Goal: Transaction & Acquisition: Purchase product/service

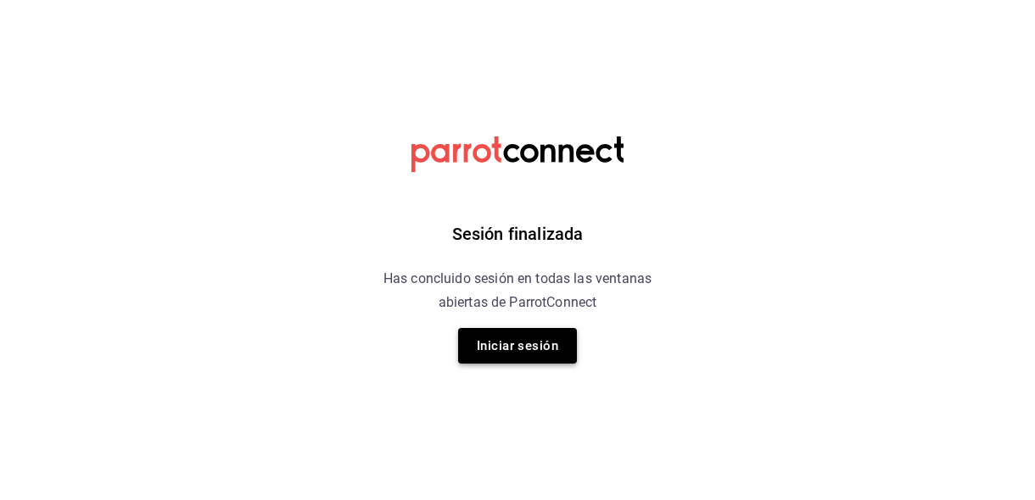
click at [526, 361] on button "Iniciar sesión" at bounding box center [517, 346] width 119 height 36
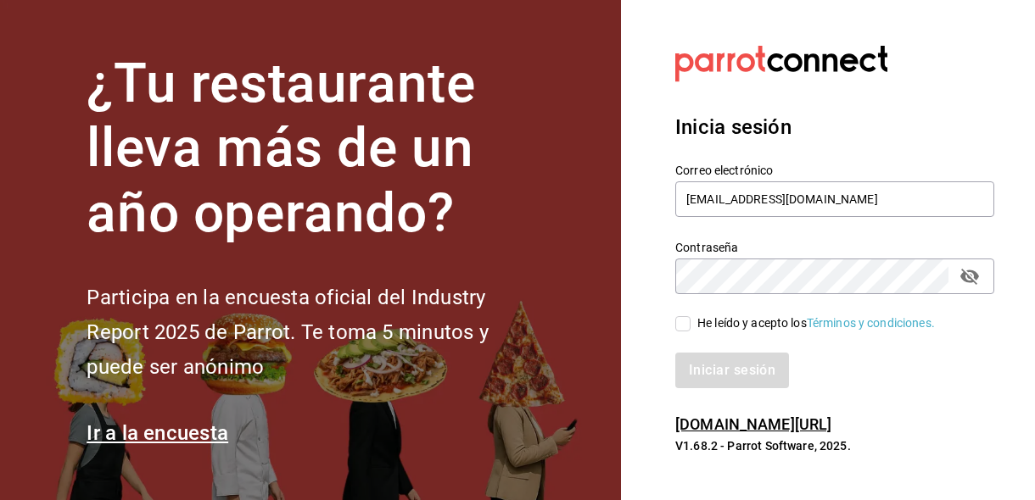
click at [682, 326] on input "He leído y acepto los Términos y condiciones." at bounding box center [682, 323] width 15 height 15
checkbox input "true"
click at [699, 351] on div "Iniciar sesión" at bounding box center [824, 360] width 339 height 56
click at [699, 357] on button "Iniciar sesión" at bounding box center [732, 371] width 115 height 36
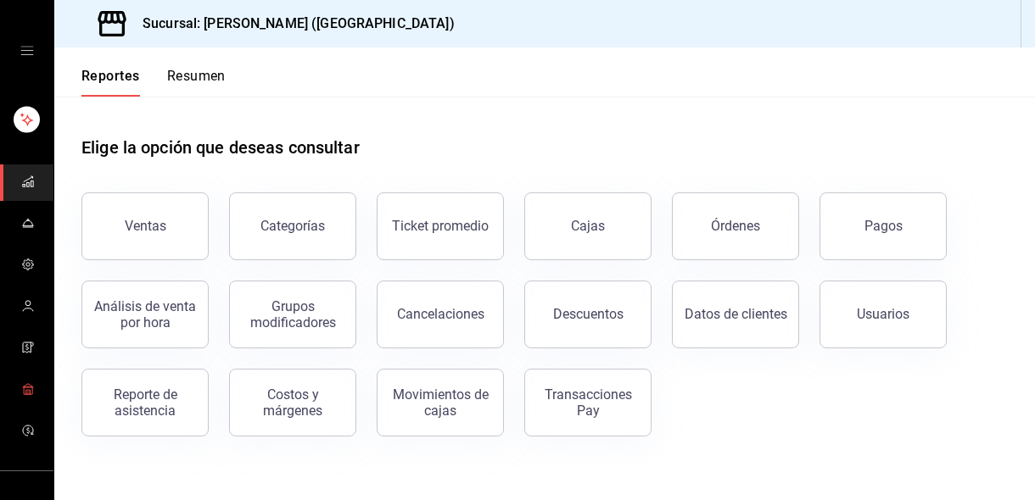
click at [27, 388] on icon "mailbox folders" at bounding box center [28, 389] width 14 height 14
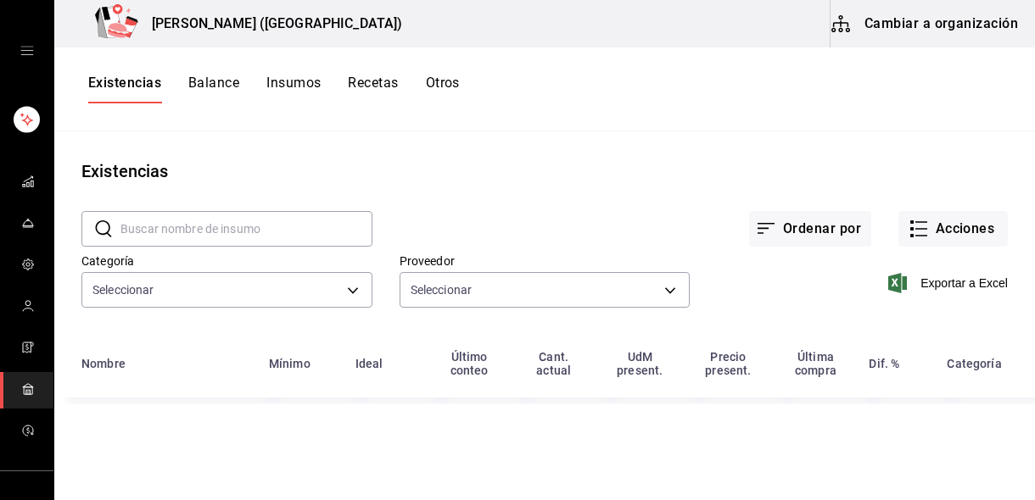
type input "2dda4f01-5066-48a5-a490-1a6221f0aadc,6bf2330c-ab56-402b-9ac4-2cc2be1ec258,72681…"
type input "d3193ccb-c137-45b6-952f-62583fd67373,b9219f05-8dec-4805-9d5e-a8f5a71f6a7b,ddf8e…"
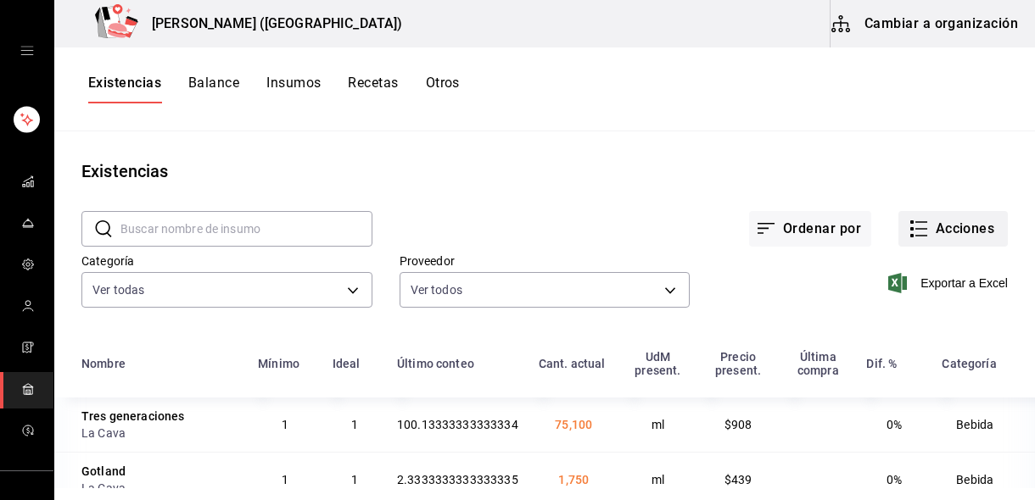
click at [950, 236] on button "Acciones" at bounding box center [952, 229] width 109 height 36
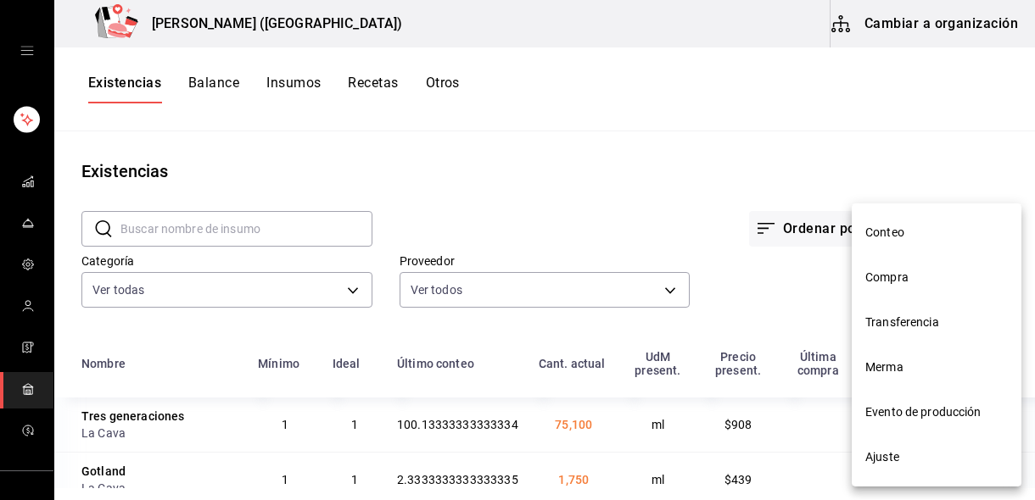
click at [908, 279] on span "Compra" at bounding box center [936, 278] width 142 height 18
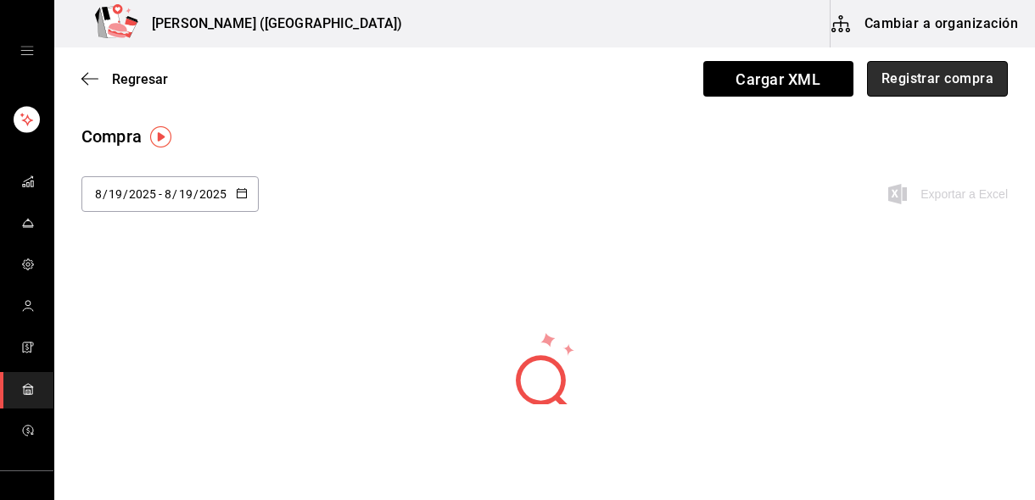
click at [906, 85] on button "Registrar compra" at bounding box center [937, 79] width 141 height 36
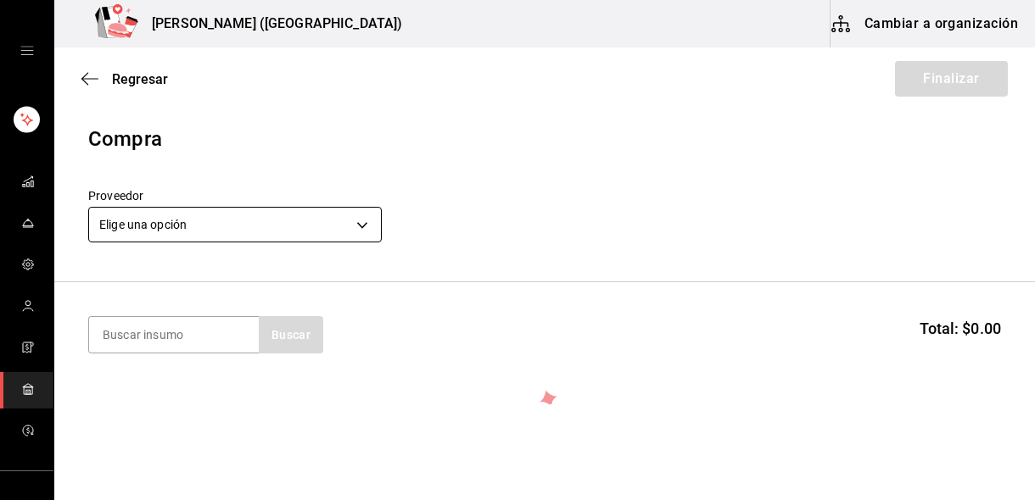
click at [195, 230] on body "Nikkori (Lindavista) Cambiar a organización Regresar Finalizar Compra Proveedor…" at bounding box center [517, 202] width 1035 height 405
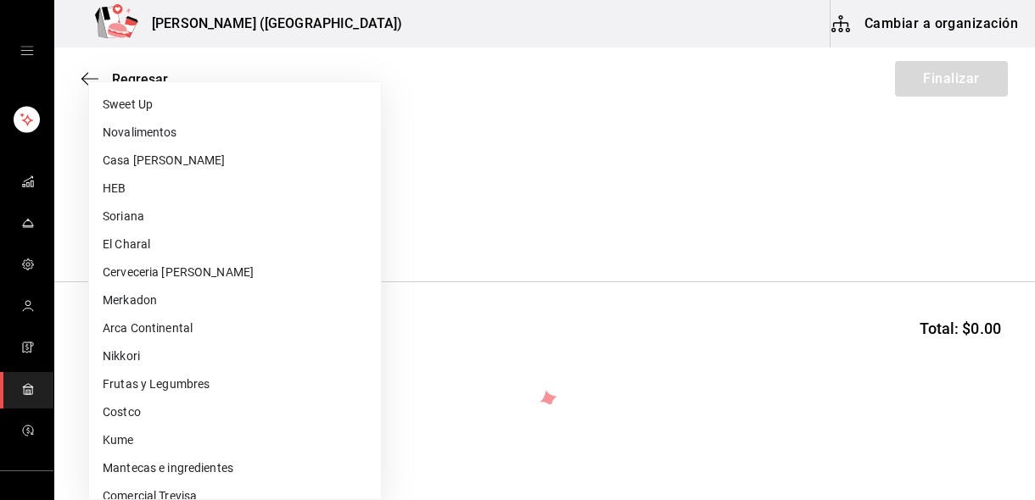
scroll to position [572, 0]
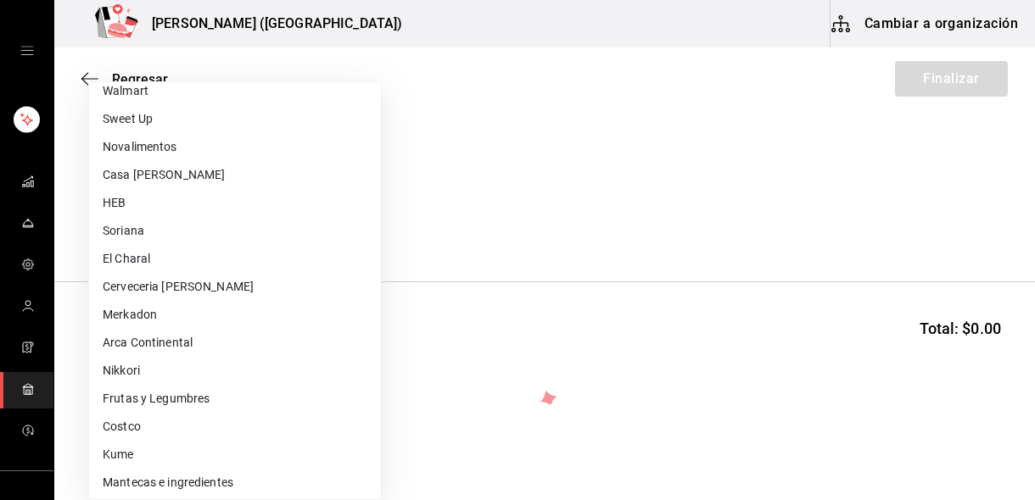
click at [218, 174] on li "Casa Garza" at bounding box center [235, 175] width 292 height 28
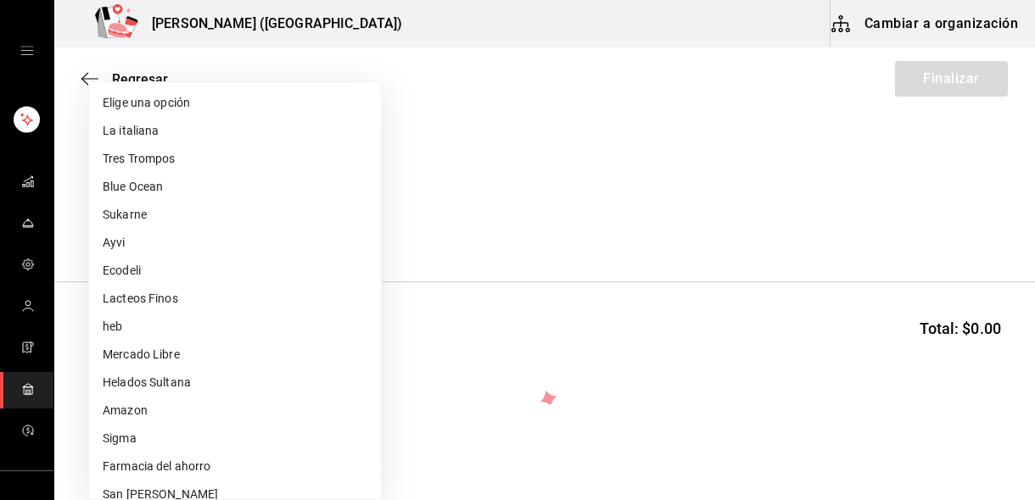
click at [188, 235] on body "Nikkori (Lindavista) Cambiar a organización Regresar Finalizar Compra Proveedor…" at bounding box center [517, 202] width 1035 height 405
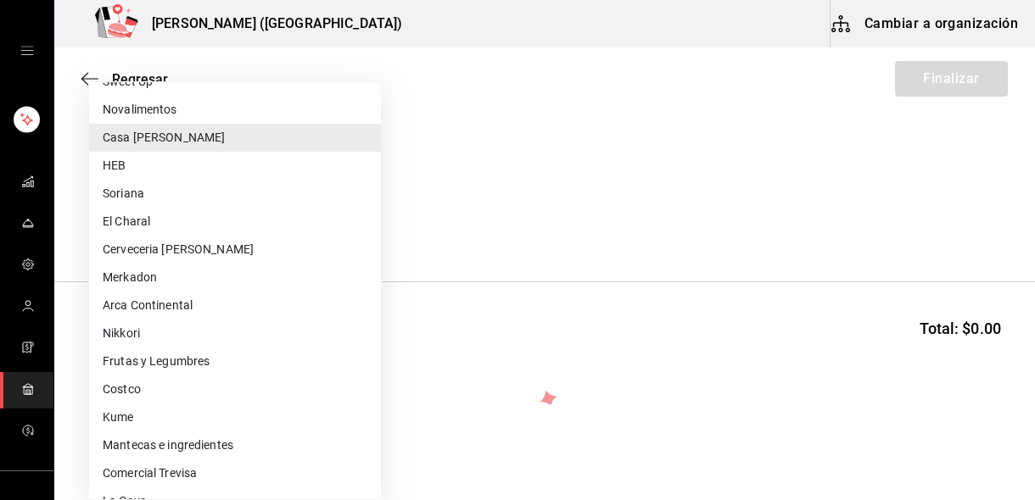
scroll to position [607, 0]
click at [160, 299] on li "Arca Continental" at bounding box center [235, 307] width 292 height 28
type input "e3f625f2-353b-4676-8a5b-dee8e42ca2e1"
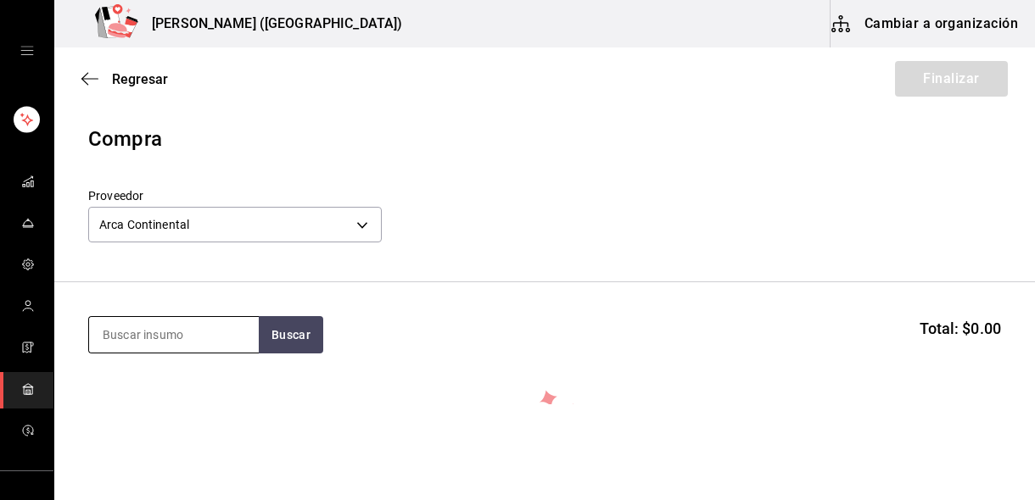
click at [186, 341] on input at bounding box center [174, 335] width 170 height 36
type input "coca"
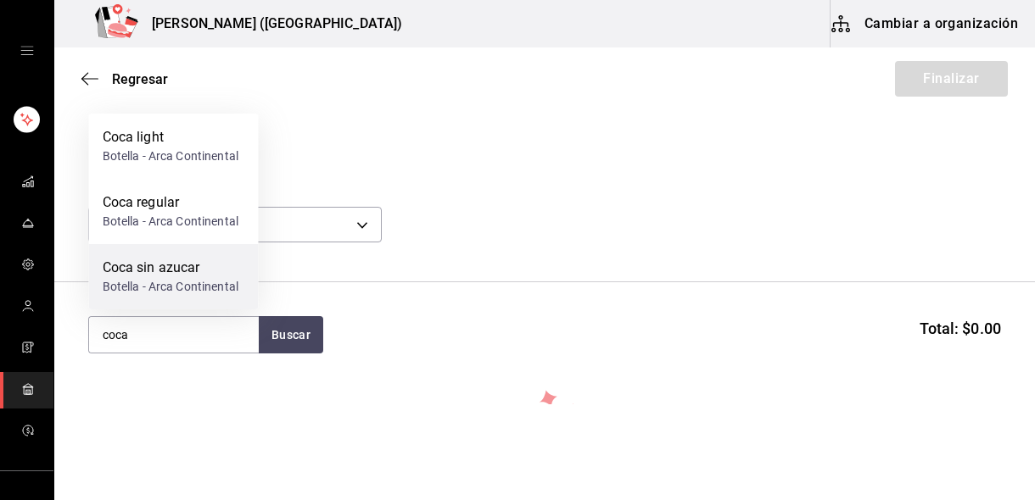
click at [191, 289] on div "Botella - Arca Continental" at bounding box center [171, 287] width 136 height 18
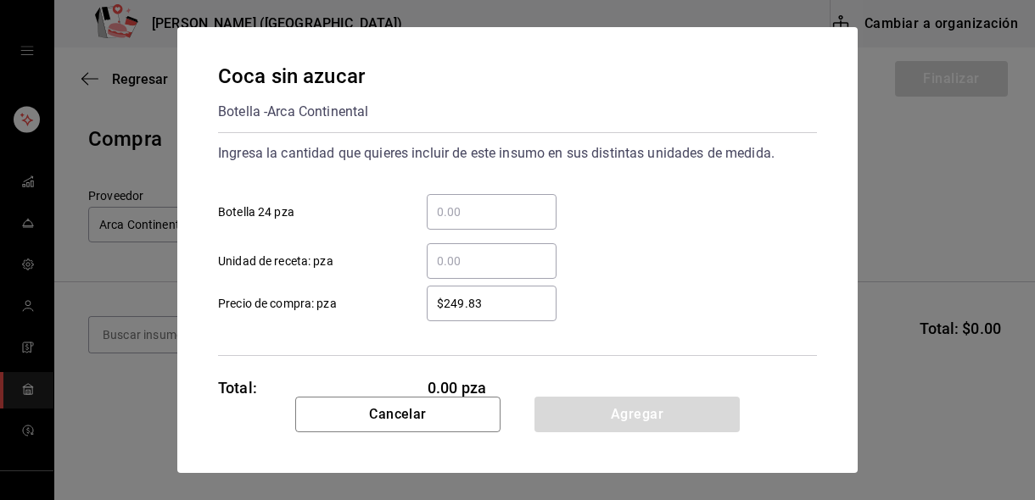
click at [470, 205] on input "​ Botella 24 pza" at bounding box center [492, 212] width 130 height 20
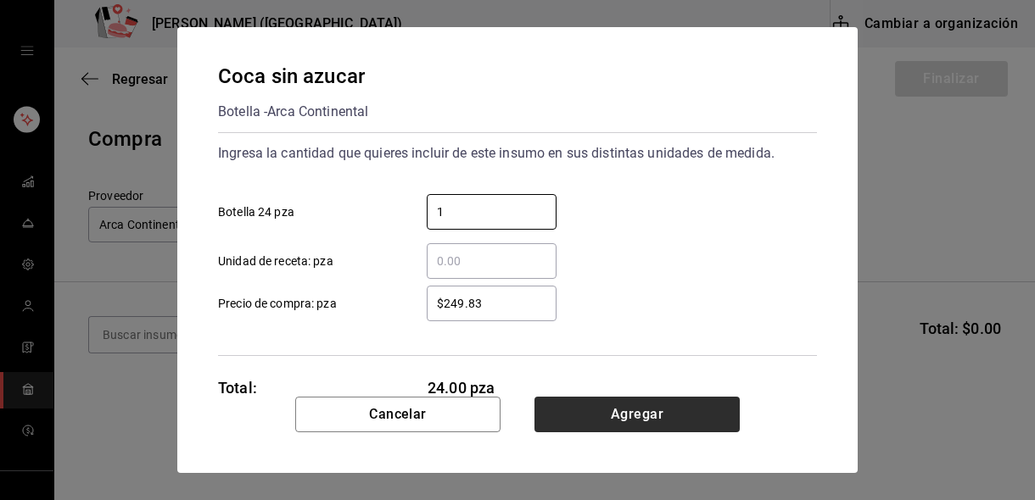
type input "1"
click at [606, 425] on button "Agregar" at bounding box center [636, 415] width 205 height 36
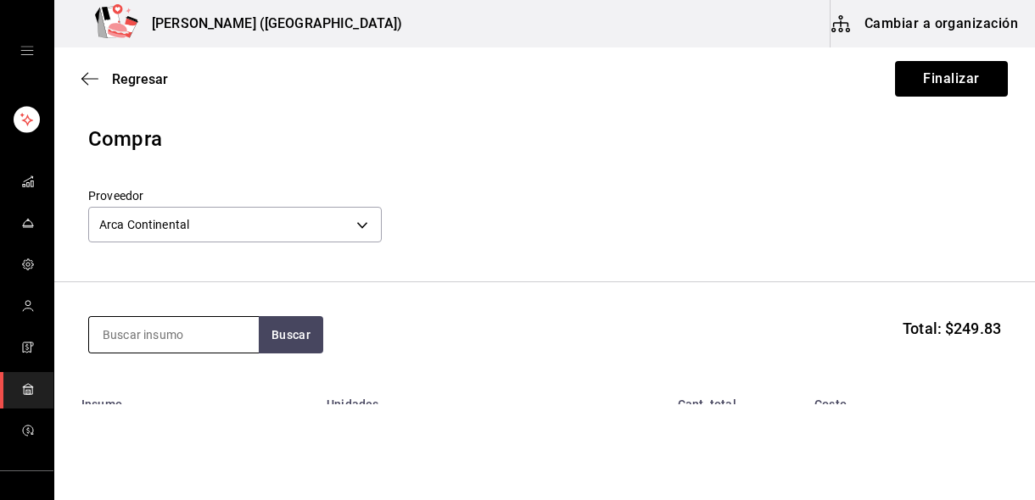
click at [155, 345] on input at bounding box center [174, 335] width 170 height 36
type input "manzana"
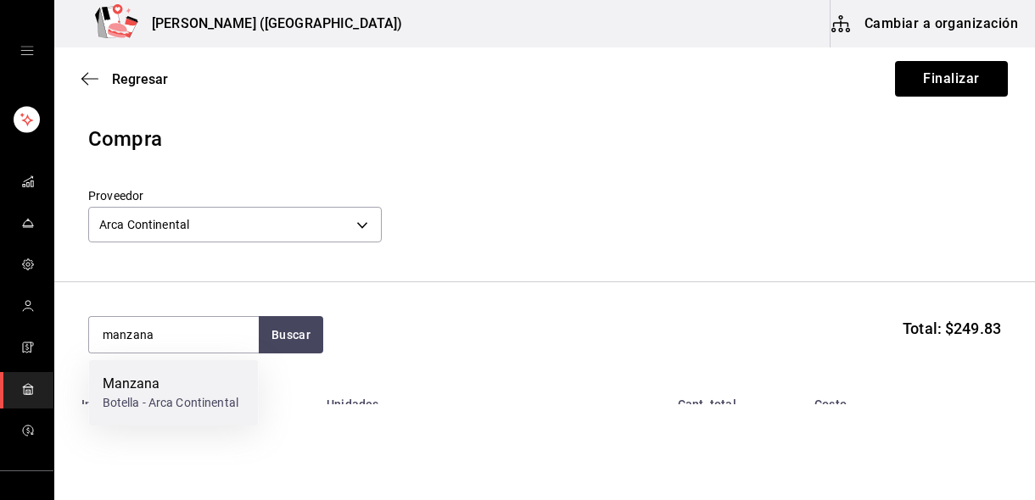
click at [185, 406] on div "Botella - Arca Continental" at bounding box center [171, 403] width 136 height 18
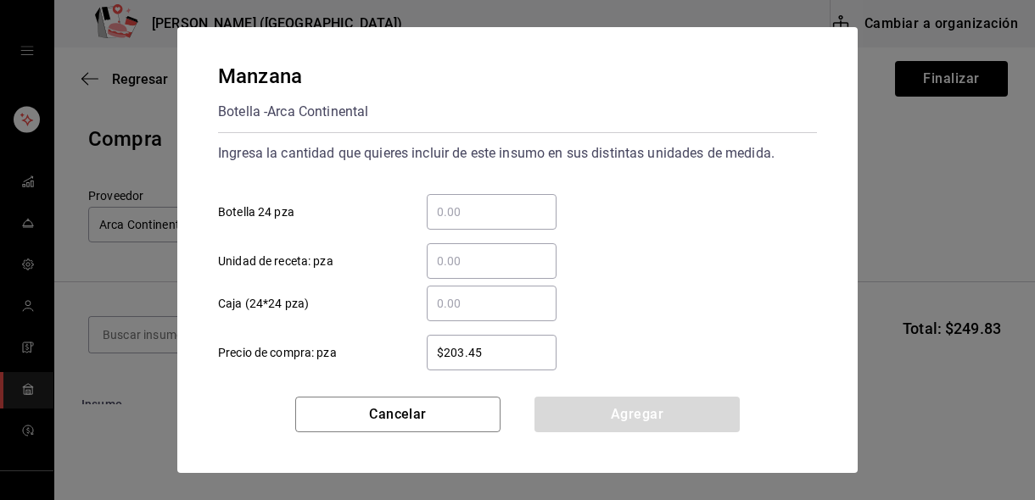
click at [479, 208] on input "​ Botella 24 pza" at bounding box center [492, 212] width 130 height 20
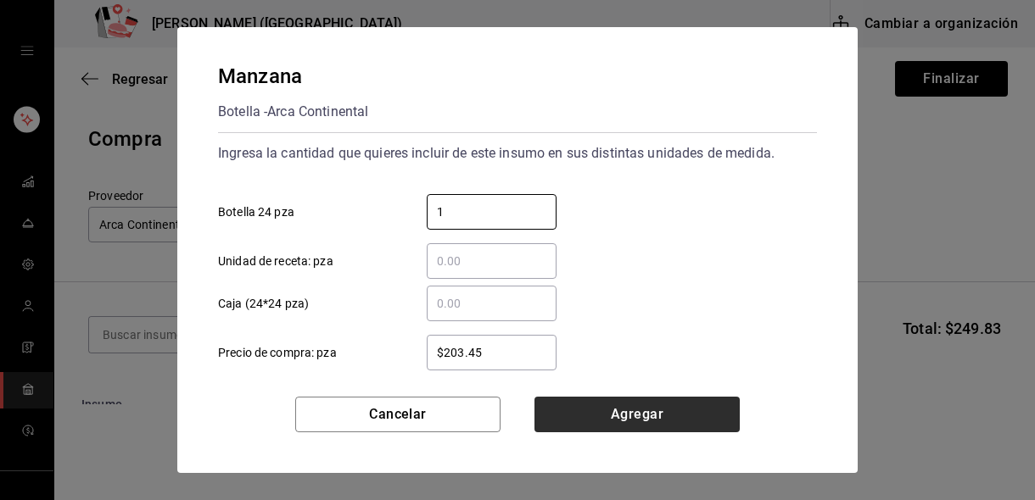
type input "1"
click at [620, 416] on button "Agregar" at bounding box center [636, 415] width 205 height 36
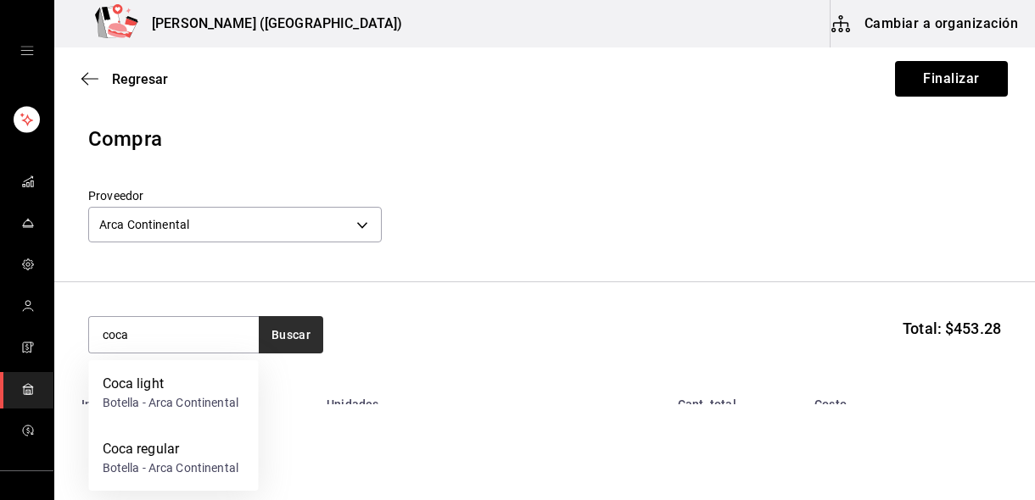
type input "coca"
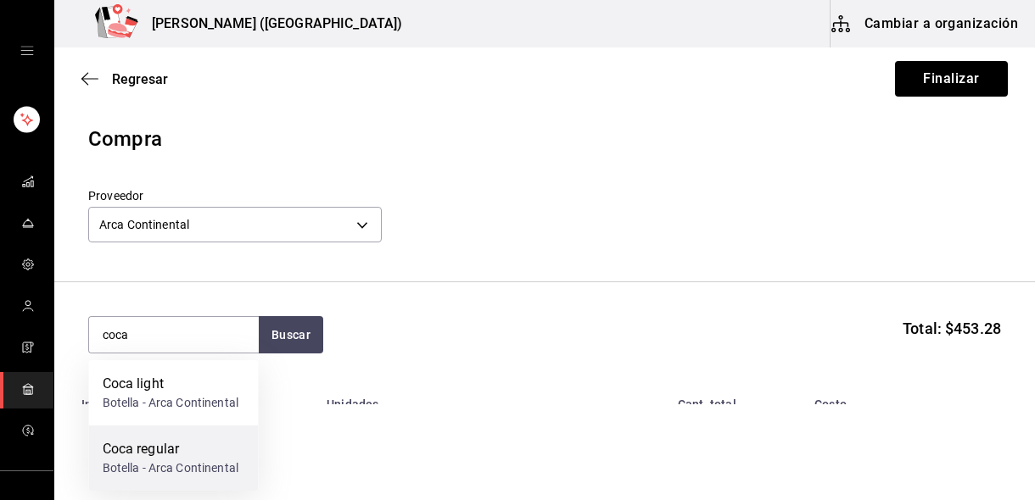
click at [166, 444] on div "Coca regular" at bounding box center [171, 449] width 136 height 20
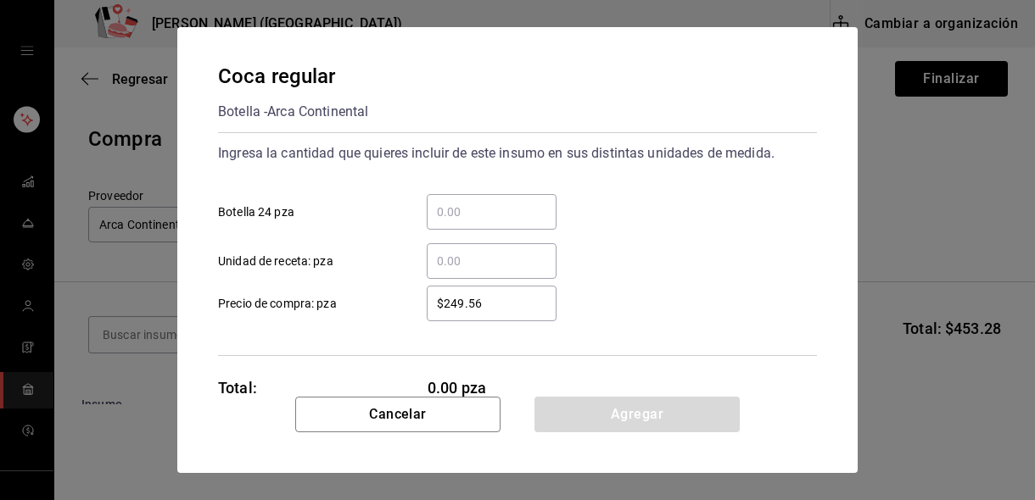
click at [455, 212] on input "​ Botella 24 pza" at bounding box center [492, 212] width 130 height 20
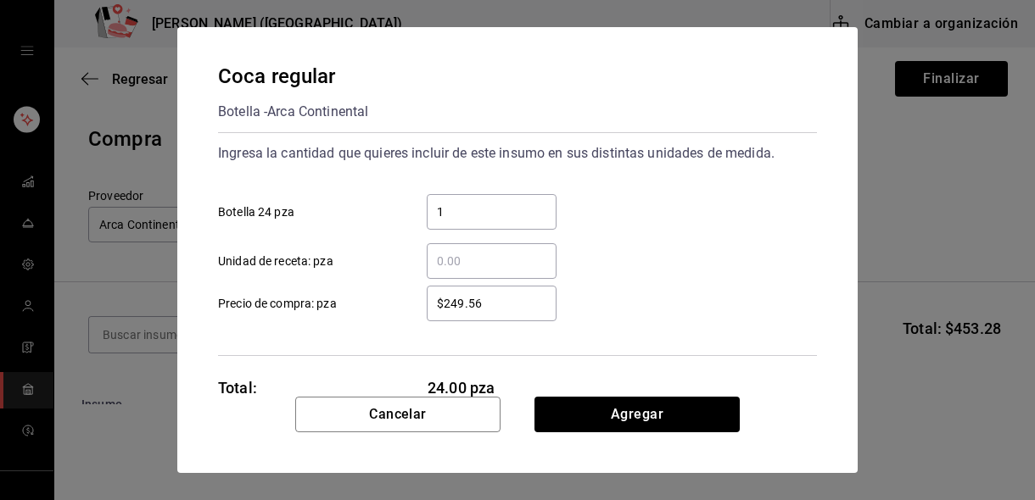
click at [455, 211] on input "1" at bounding box center [492, 212] width 130 height 20
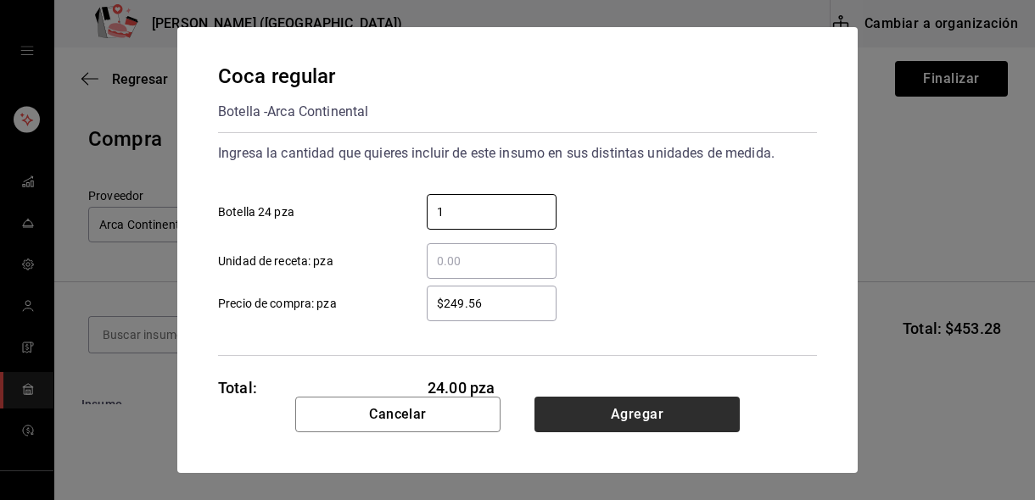
type input "1"
click at [607, 412] on button "Agregar" at bounding box center [636, 415] width 205 height 36
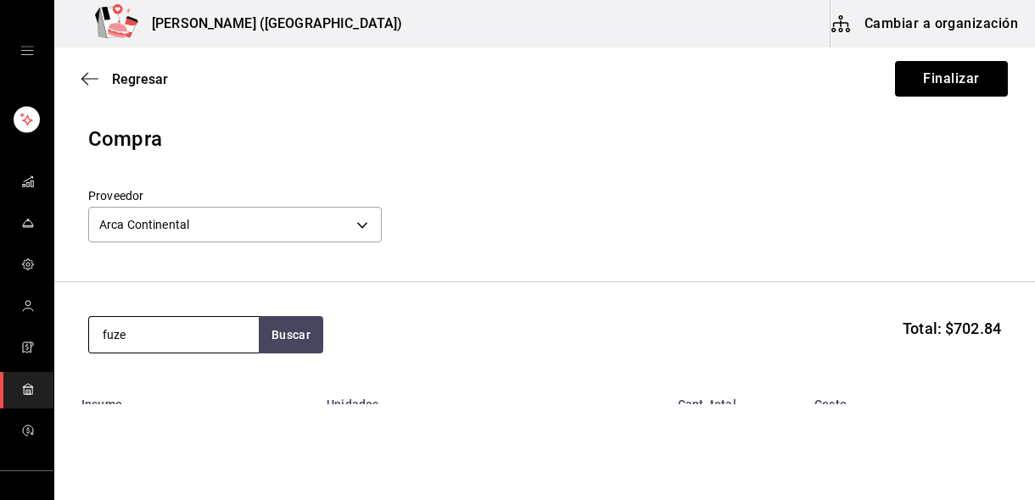
type input "fuze"
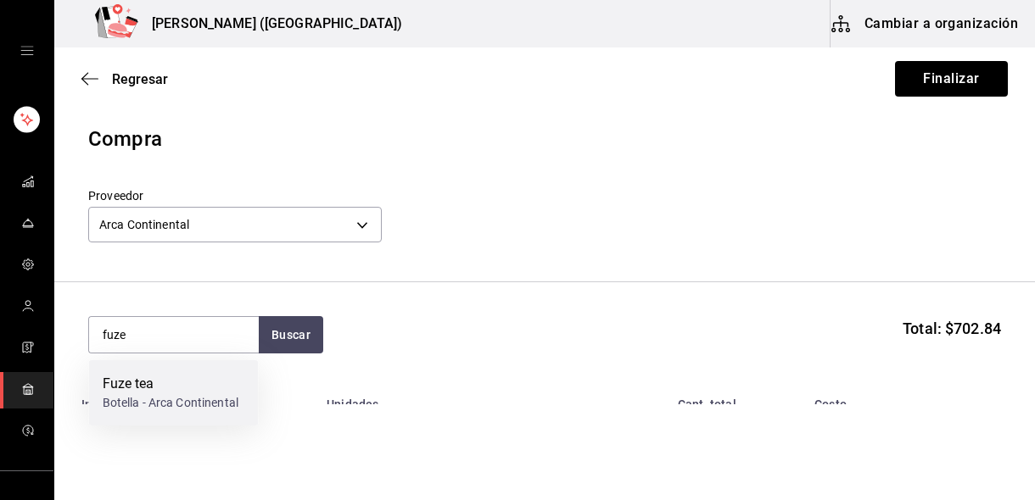
click at [209, 384] on div "Fuze tea" at bounding box center [171, 384] width 136 height 20
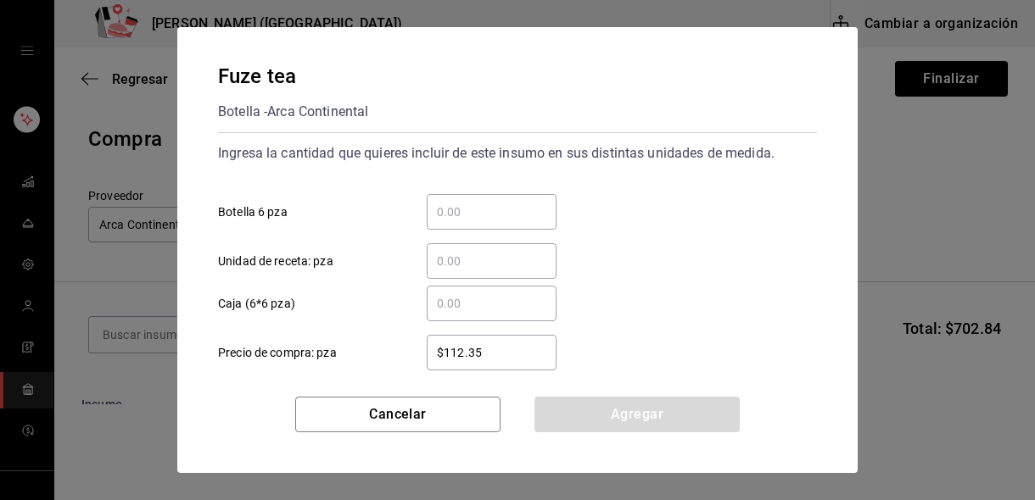
click at [456, 215] on input "​ Botella 6 pza" at bounding box center [492, 212] width 130 height 20
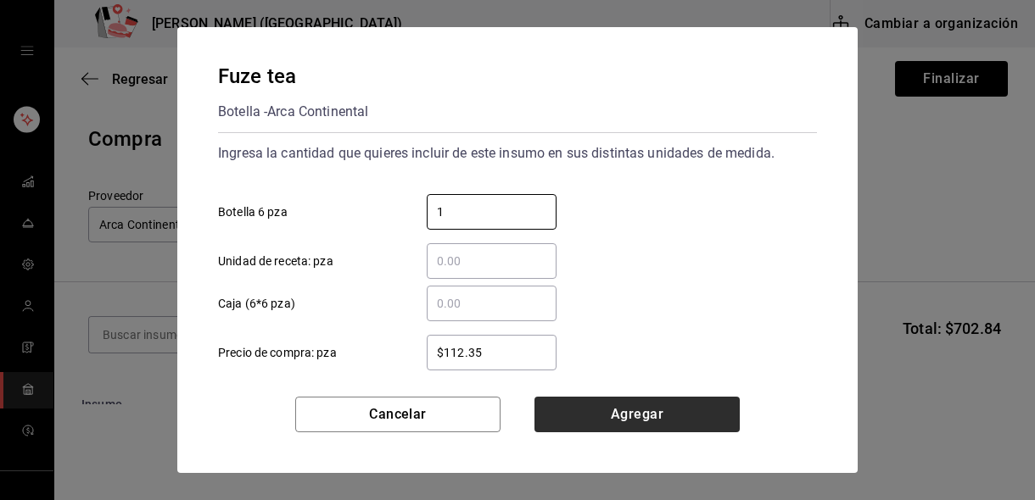
type input "1"
click at [655, 408] on button "Agregar" at bounding box center [636, 415] width 205 height 36
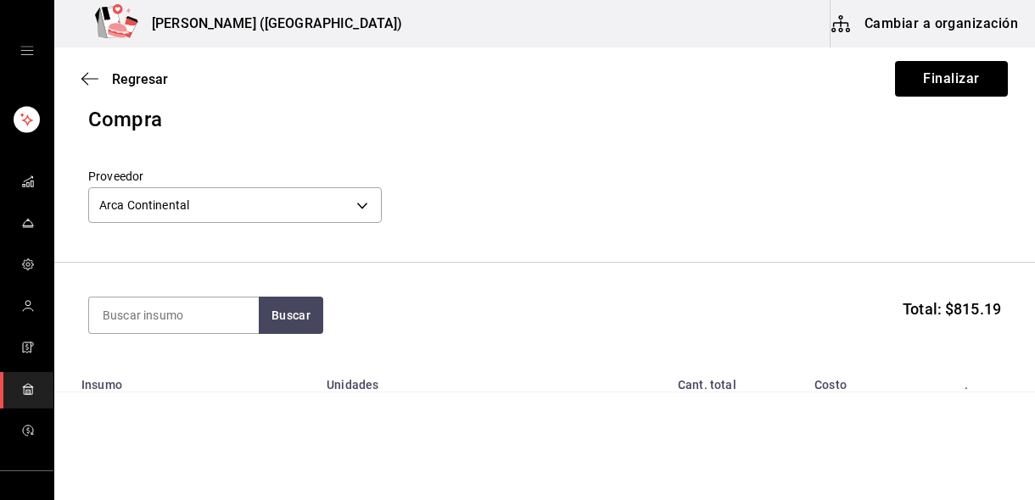
scroll to position [0, 0]
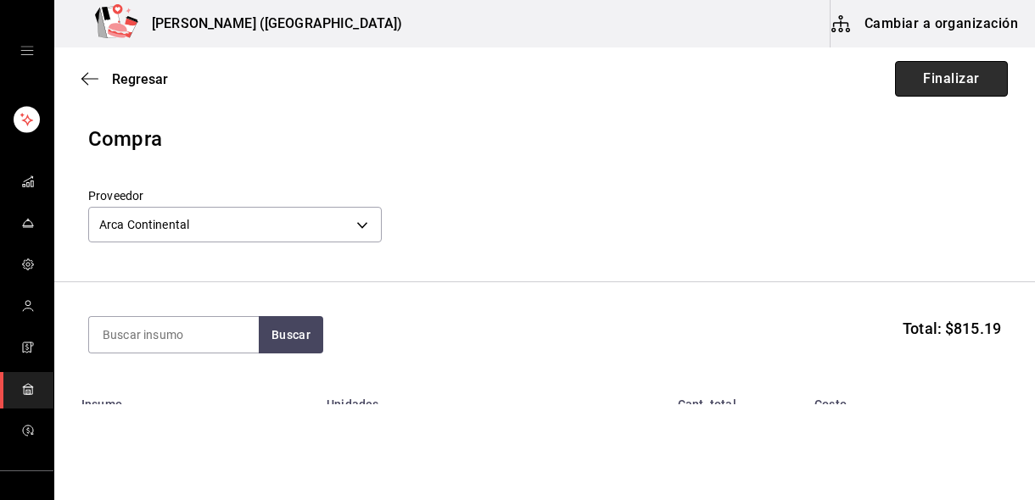
click at [963, 89] on button "Finalizar" at bounding box center [951, 79] width 113 height 36
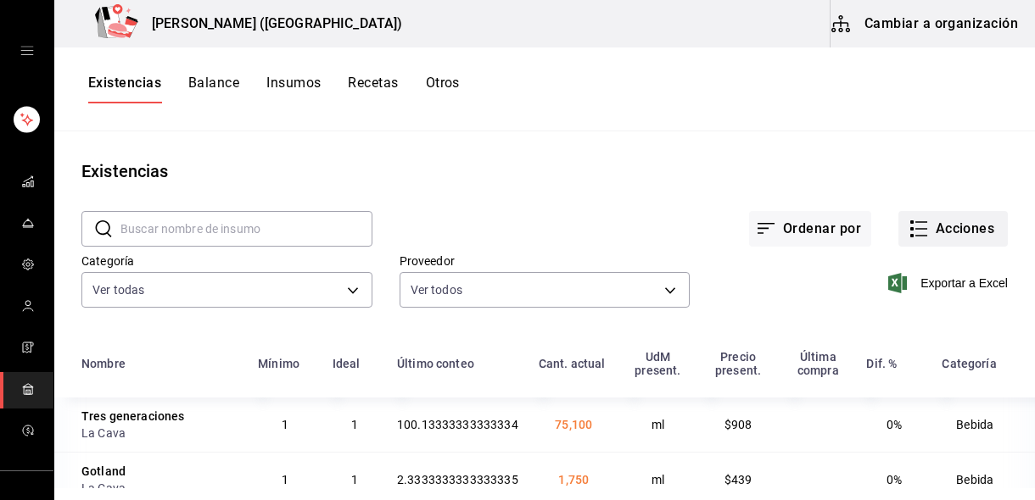
click at [953, 235] on button "Acciones" at bounding box center [952, 229] width 109 height 36
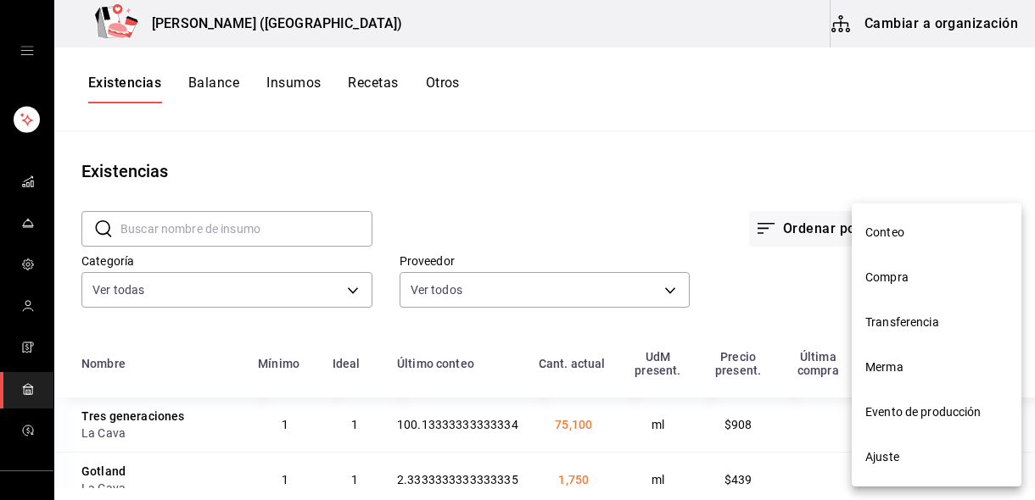
click at [900, 274] on span "Compra" at bounding box center [936, 278] width 142 height 18
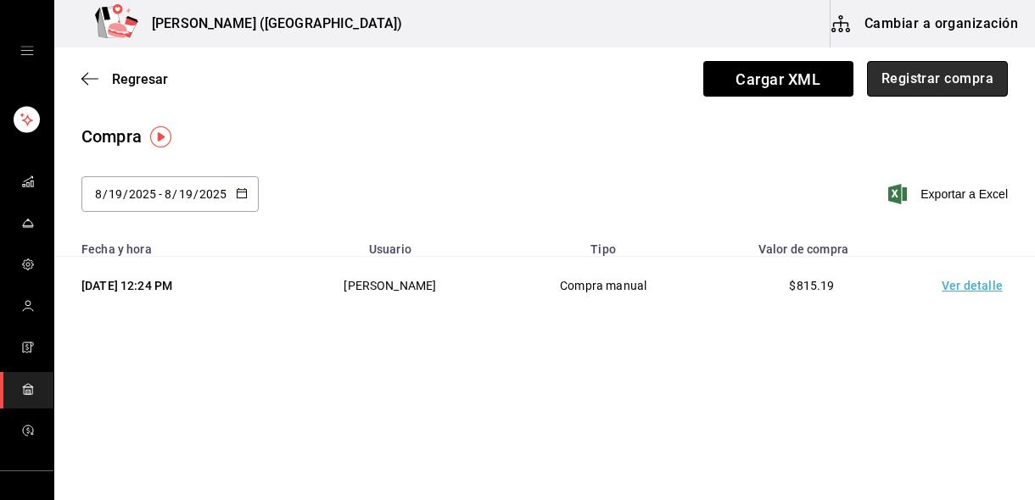
click at [947, 86] on button "Registrar compra" at bounding box center [937, 79] width 141 height 36
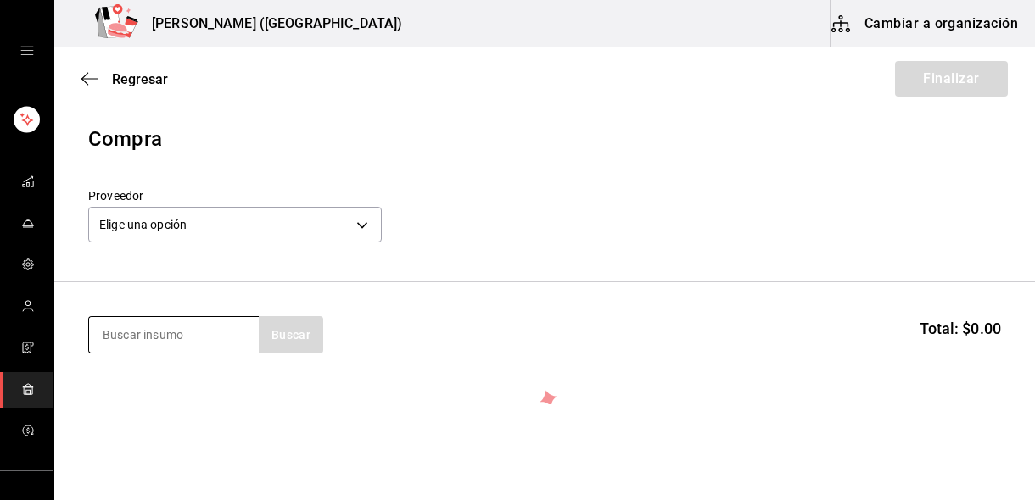
click at [225, 331] on input at bounding box center [174, 335] width 170 height 36
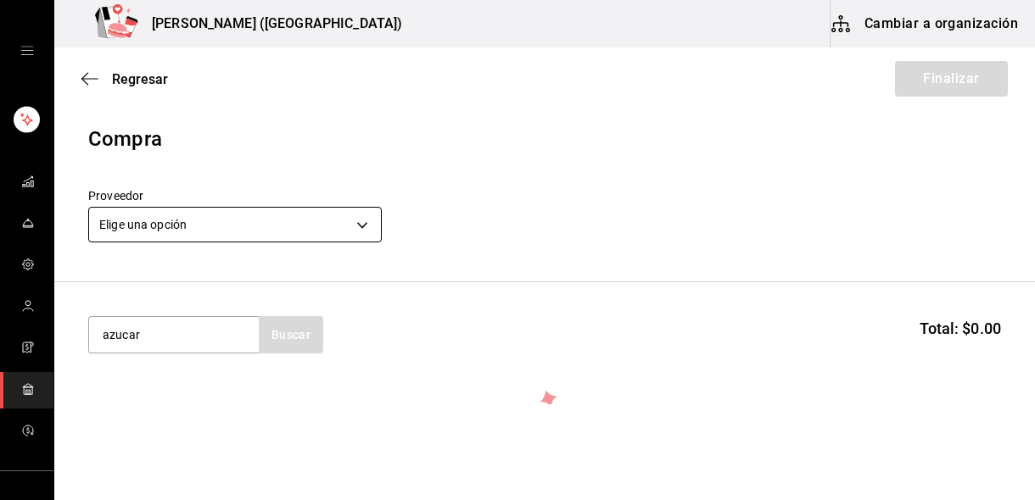
type input "azucar"
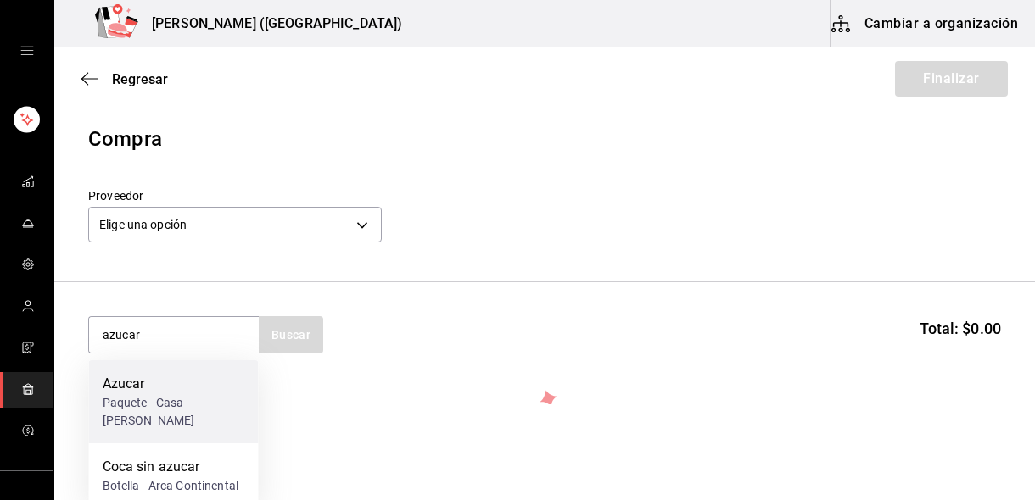
click at [154, 399] on div "Paquete - Casa Garza" at bounding box center [174, 412] width 142 height 36
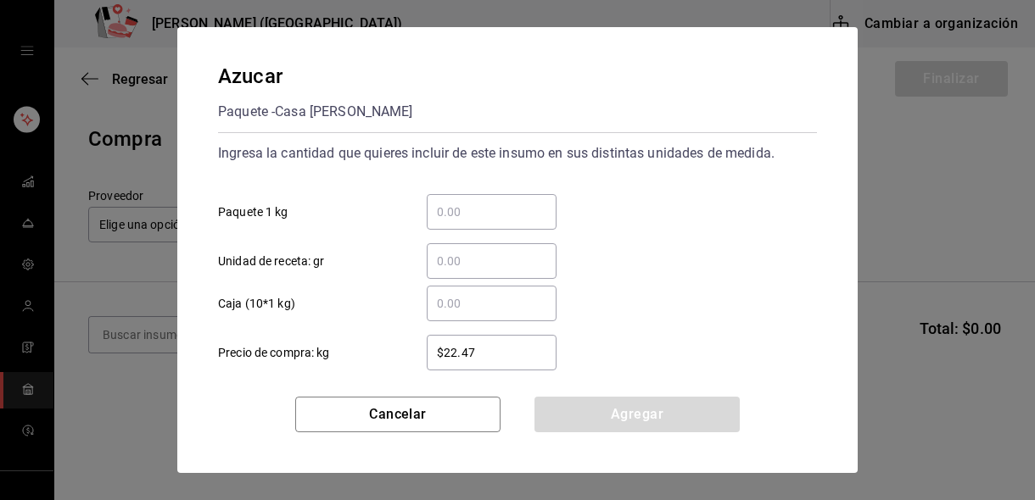
click at [462, 312] on input "​ Caja (10*1 kg)" at bounding box center [492, 303] width 130 height 20
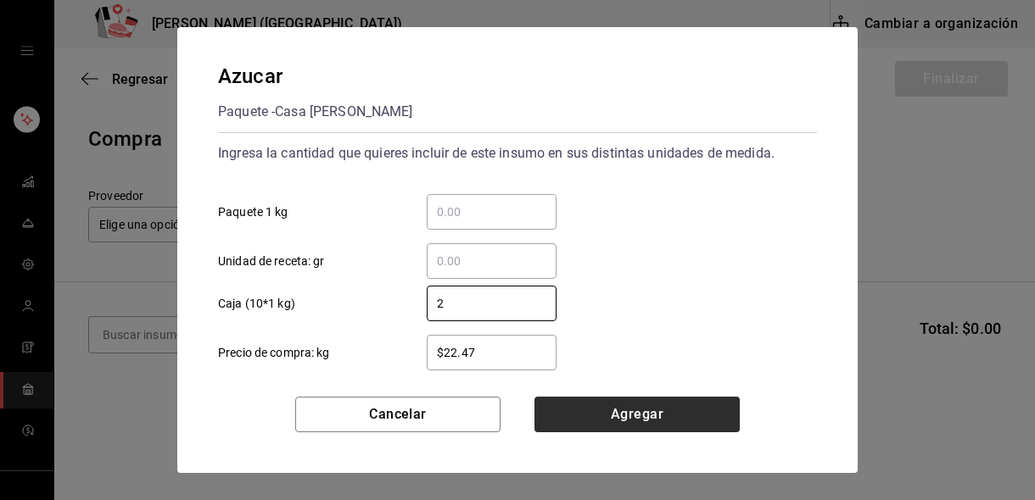
type input "2"
click at [608, 414] on button "Agregar" at bounding box center [636, 415] width 205 height 36
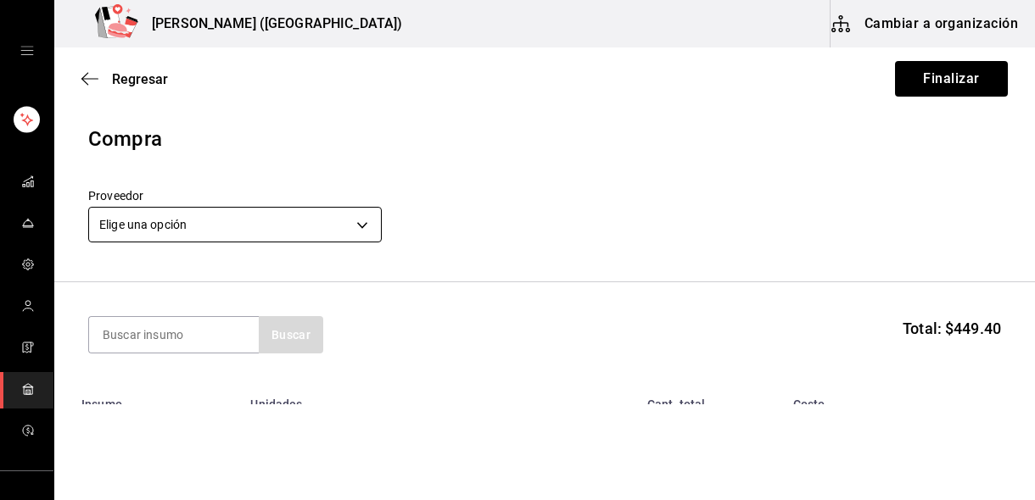
click at [223, 211] on body "Nikkori (Lindavista) Cambiar a organización Regresar Finalizar Compra Proveedor…" at bounding box center [517, 202] width 1035 height 405
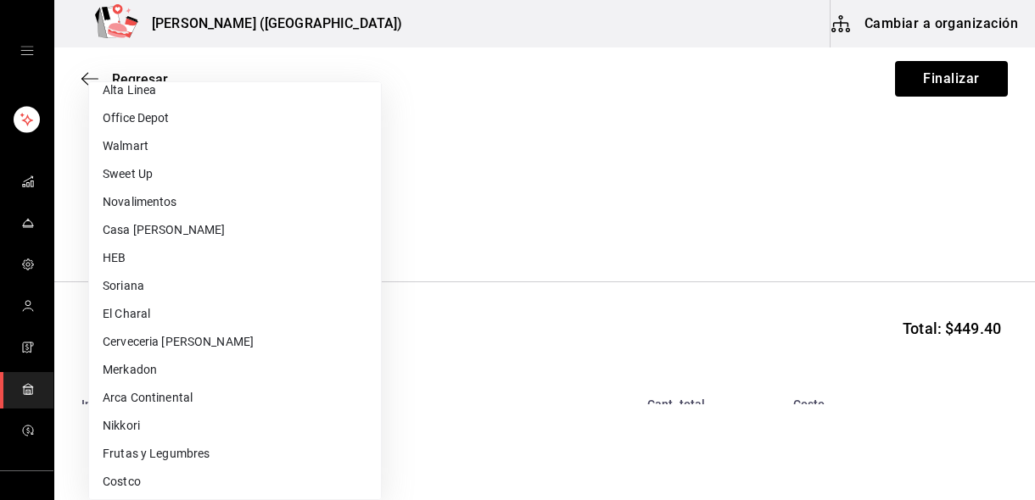
scroll to position [473, 0]
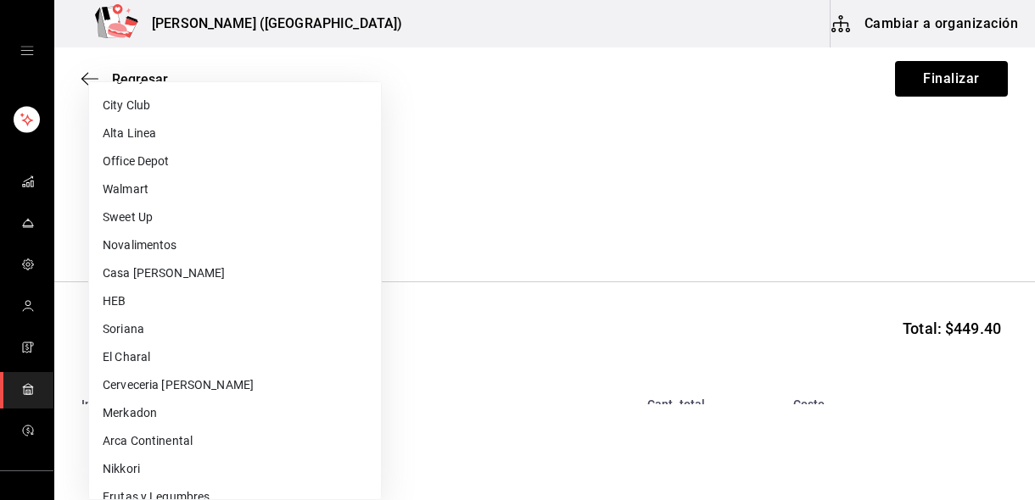
click at [163, 270] on li "Casa Garza" at bounding box center [235, 274] width 292 height 28
type input "5e030f31-12f7-4cf8-8fd9-3aac49126179"
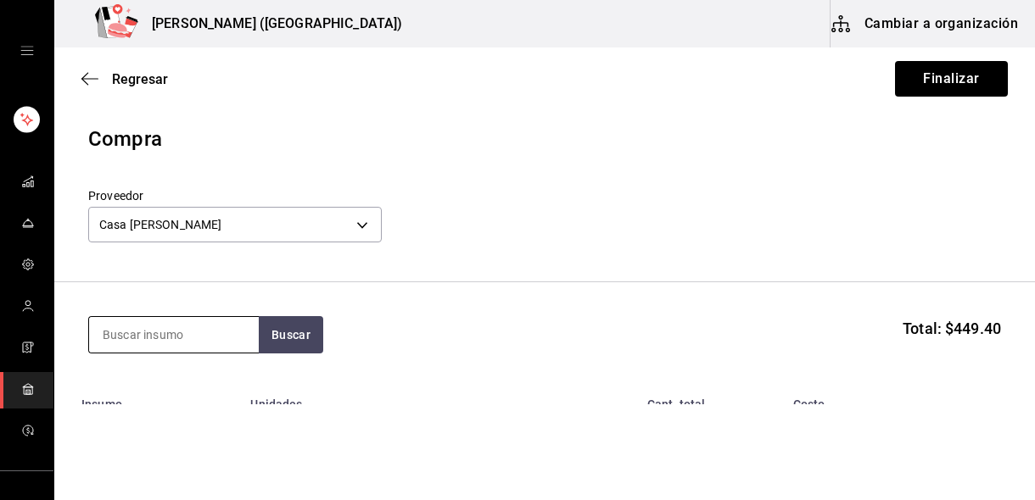
click at [195, 338] on input at bounding box center [174, 335] width 170 height 36
type input "clamato"
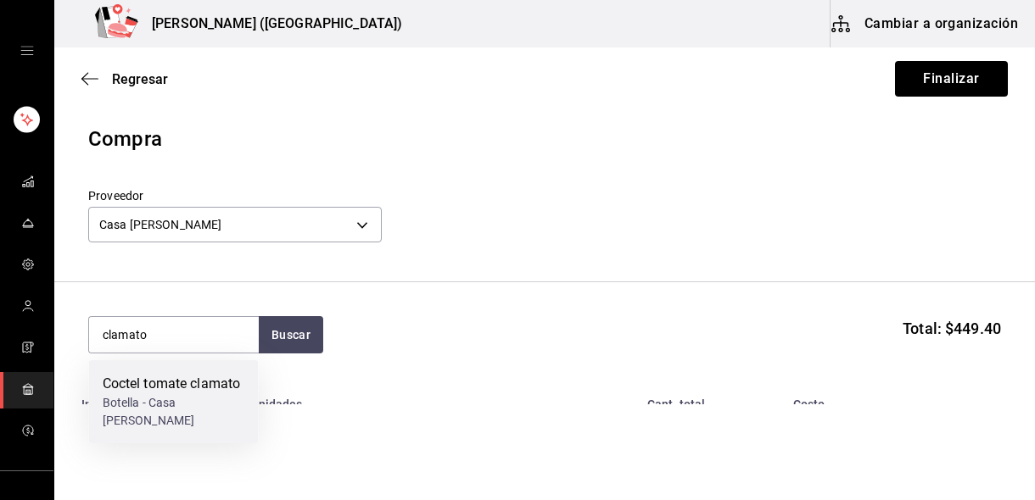
click at [186, 387] on div "Coctel tomate clamato" at bounding box center [174, 384] width 142 height 20
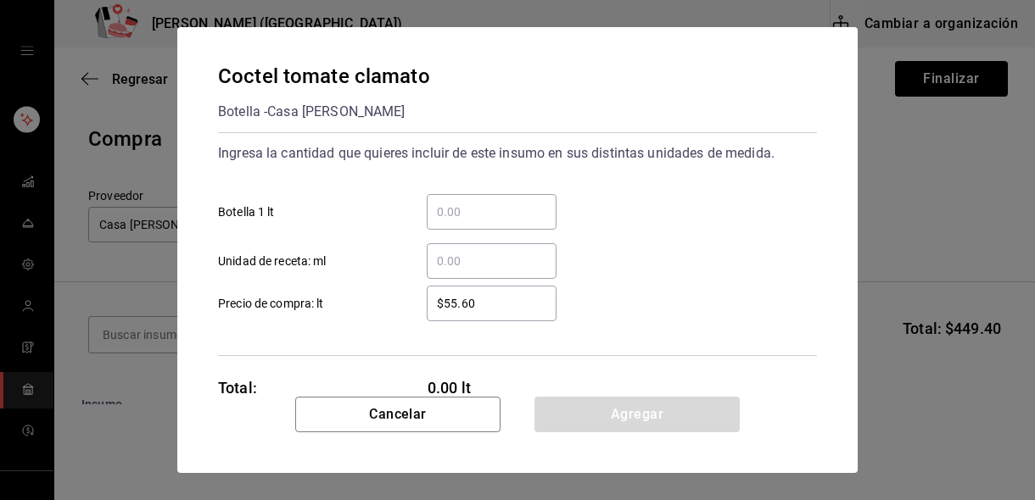
click at [478, 215] on input "​ Botella 1 lt" at bounding box center [492, 212] width 130 height 20
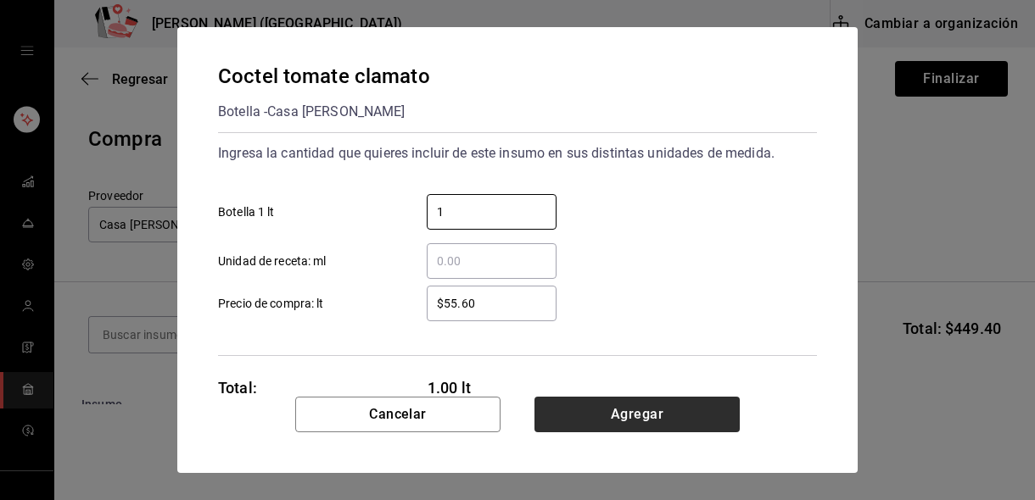
type input "1"
click at [587, 414] on button "Agregar" at bounding box center [636, 415] width 205 height 36
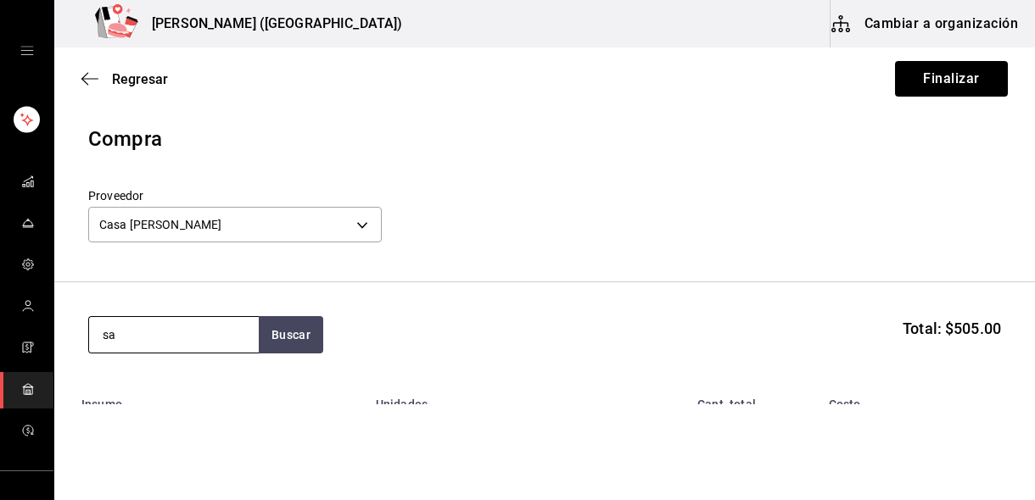
type input "s"
type input "mayonesa"
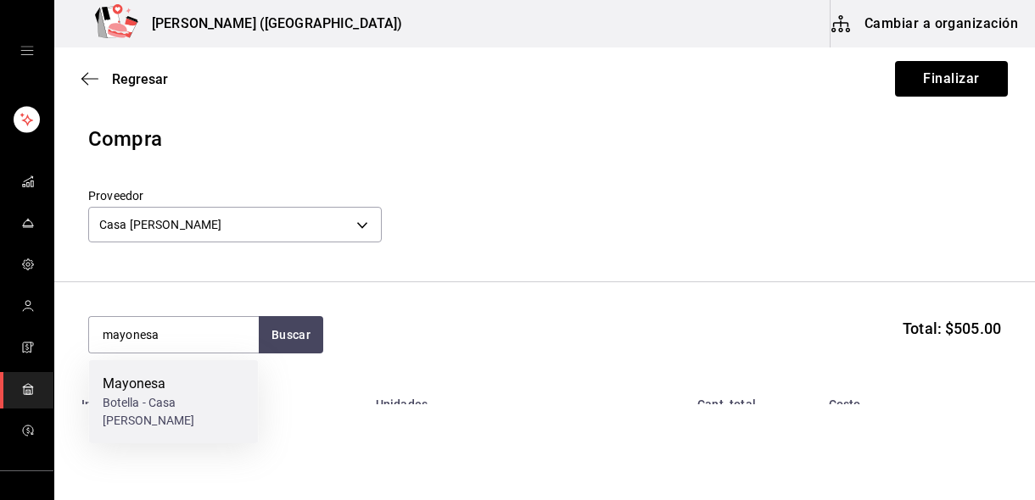
click at [199, 402] on div "Botella - Casa Garza" at bounding box center [174, 412] width 142 height 36
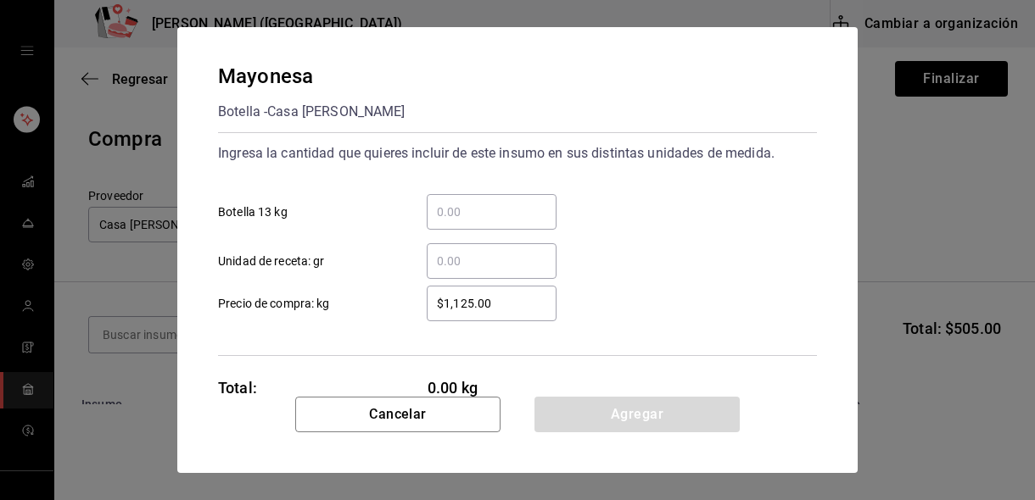
click at [468, 226] on div "​" at bounding box center [492, 212] width 130 height 36
click at [468, 222] on input "​ Botella 13 kg" at bounding box center [492, 212] width 130 height 20
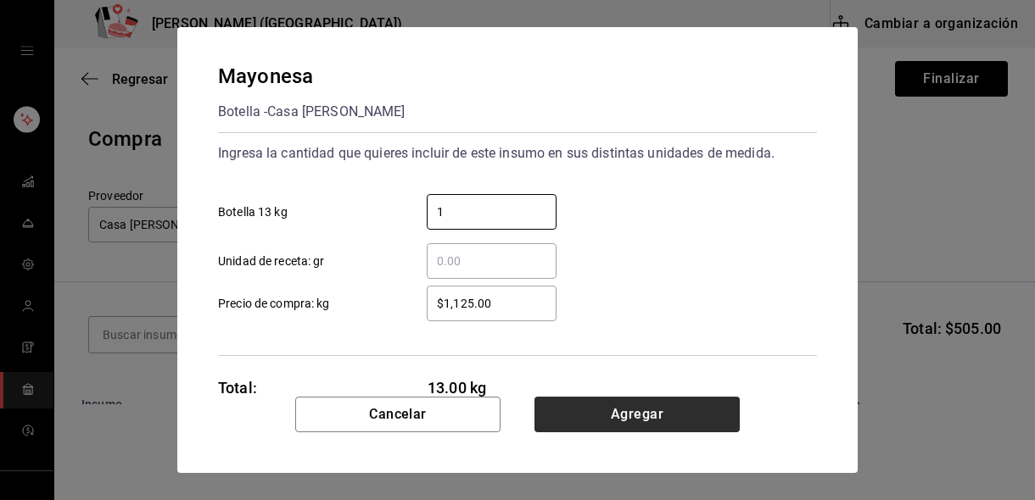
type input "1"
click at [573, 416] on button "Agregar" at bounding box center [636, 415] width 205 height 36
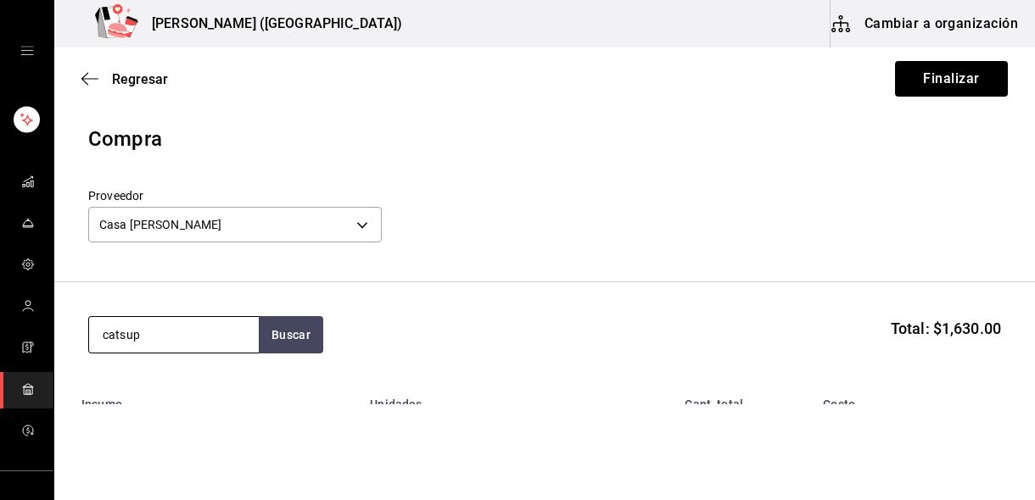
type input "catsup"
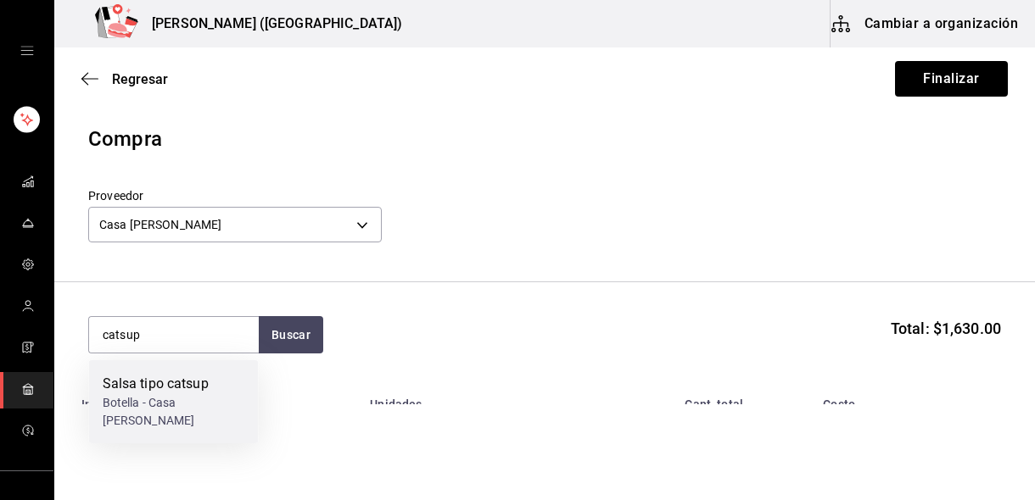
click at [181, 397] on div "Botella - Casa Garza" at bounding box center [174, 412] width 142 height 36
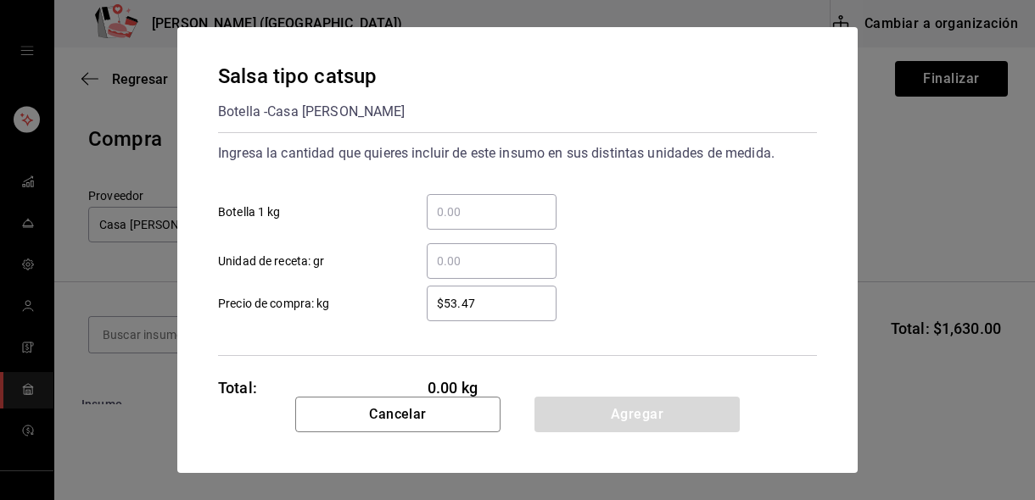
click at [481, 198] on div "​" at bounding box center [492, 212] width 130 height 36
click at [481, 202] on input "​ Botella 1 kg" at bounding box center [492, 212] width 130 height 20
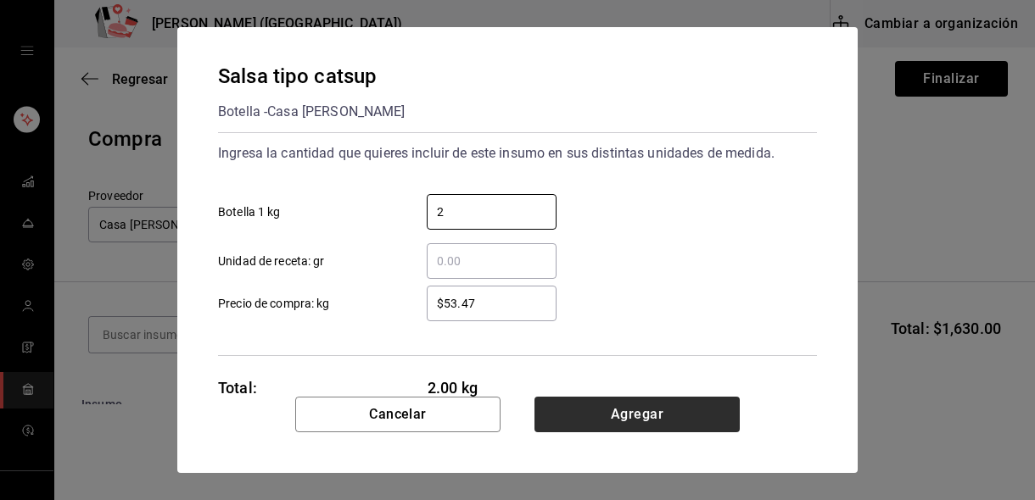
type input "2"
click at [594, 411] on button "Agregar" at bounding box center [636, 415] width 205 height 36
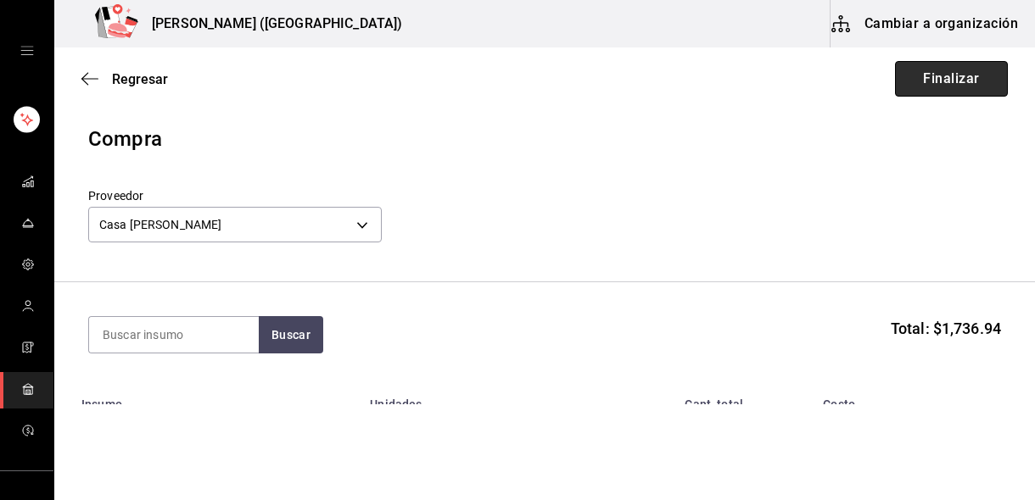
click at [958, 82] on button "Finalizar" at bounding box center [951, 79] width 113 height 36
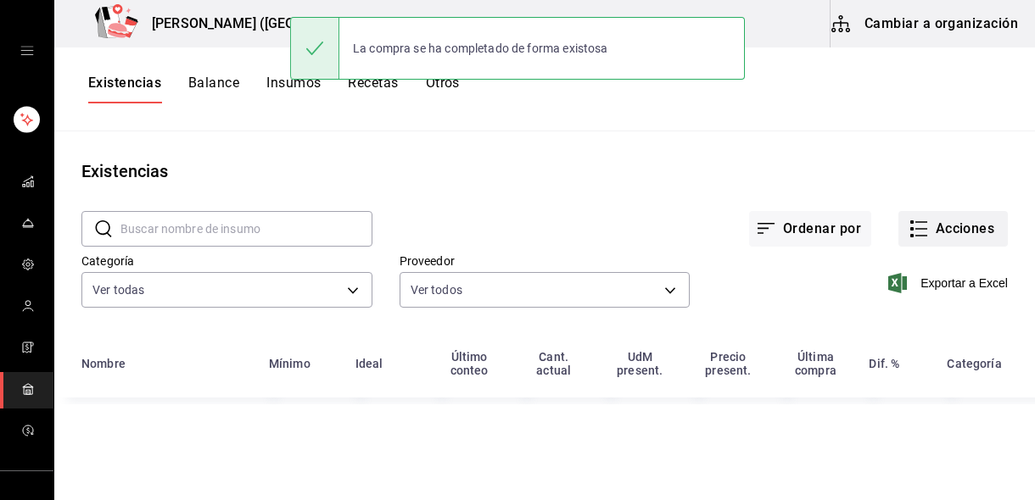
click at [946, 238] on button "Acciones" at bounding box center [952, 229] width 109 height 36
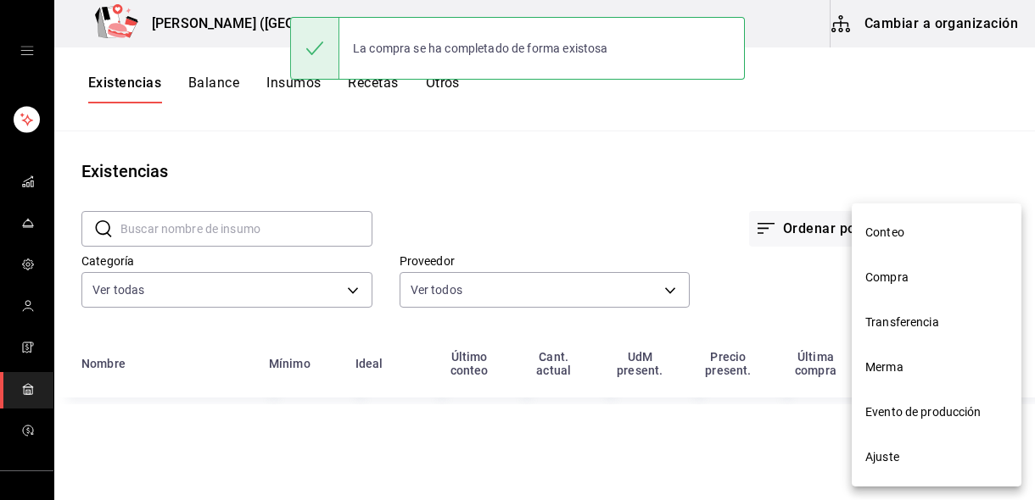
click at [918, 273] on span "Compra" at bounding box center [936, 278] width 142 height 18
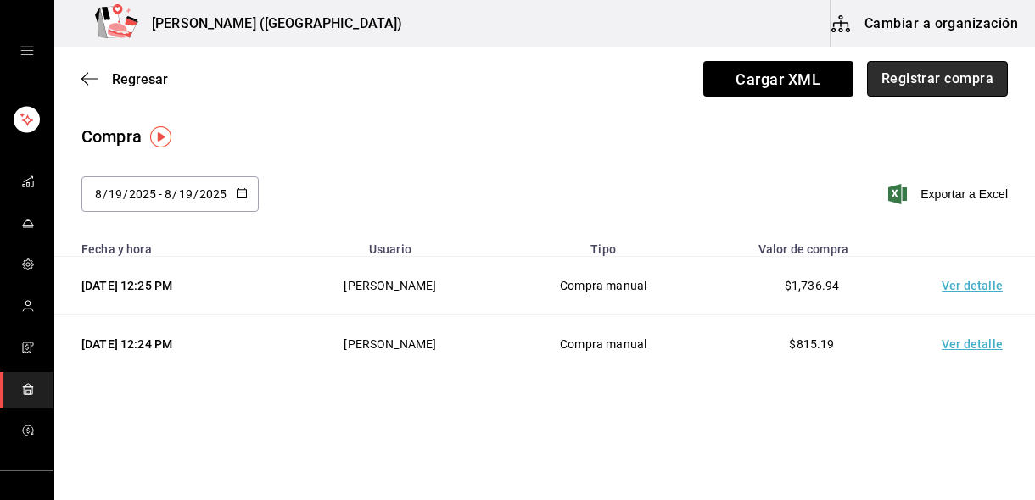
click at [941, 75] on button "Registrar compra" at bounding box center [937, 79] width 141 height 36
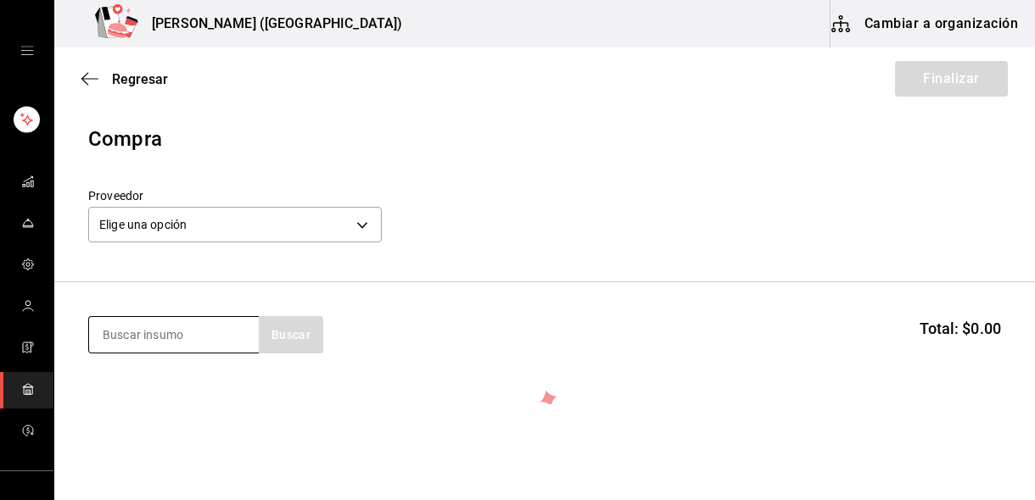
click at [172, 334] on input at bounding box center [174, 335] width 170 height 36
type input "sanisimo"
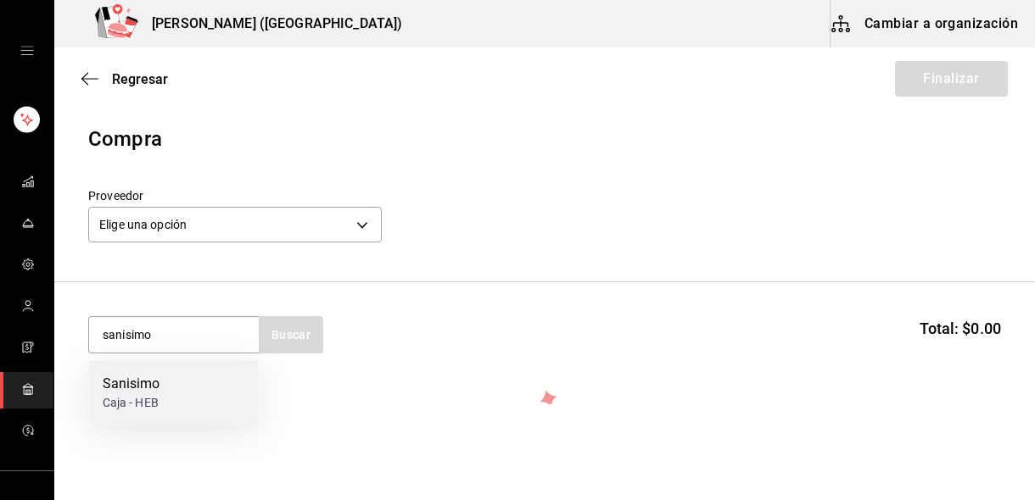
click at [156, 389] on div "Sanisimo" at bounding box center [132, 384] width 58 height 20
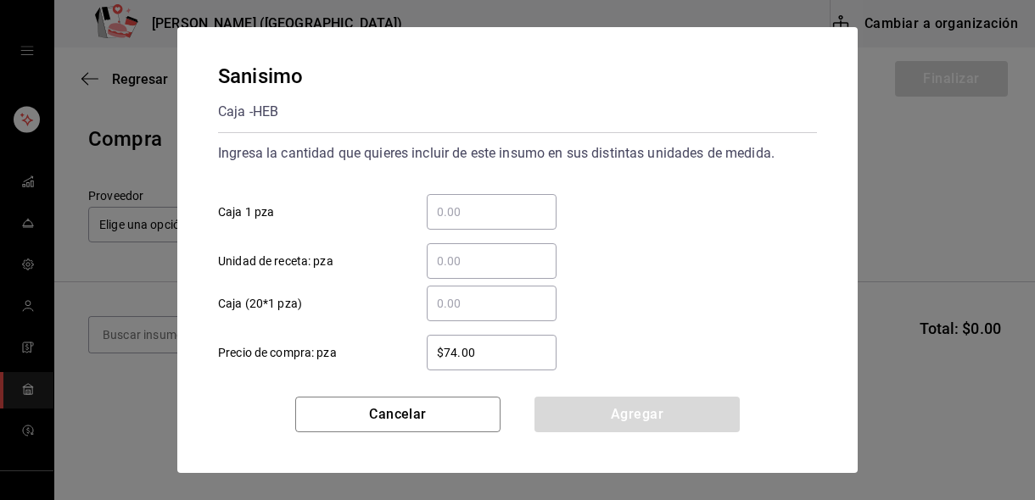
click at [492, 207] on input "​ Caja 1 pza" at bounding box center [492, 212] width 130 height 20
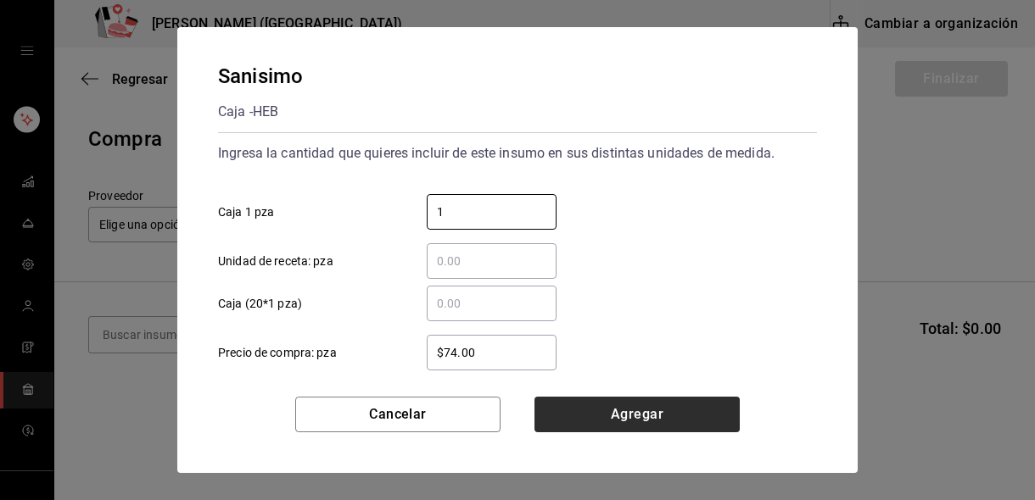
type input "1"
click at [604, 413] on button "Agregar" at bounding box center [636, 415] width 205 height 36
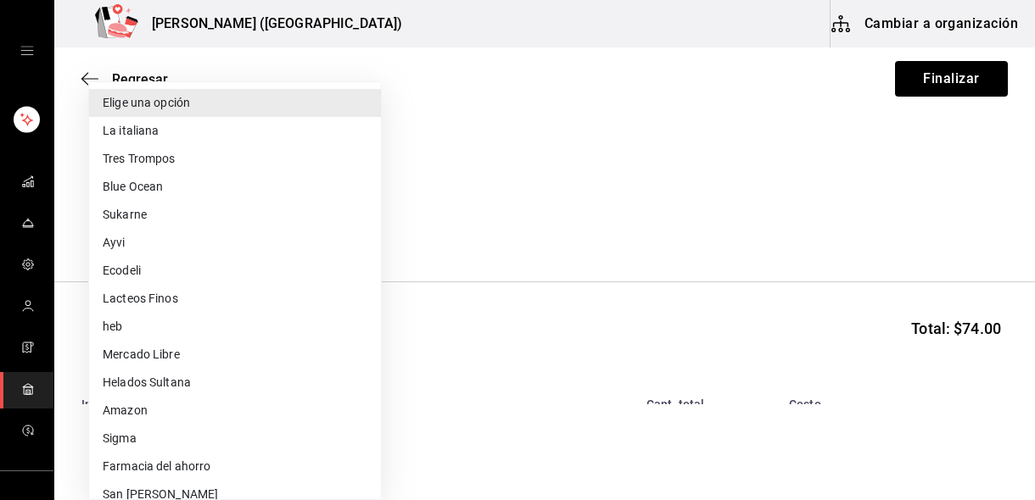
click at [115, 218] on body "Nikkori (Lindavista) Cambiar a organización Regresar Finalizar Compra Proveedor…" at bounding box center [517, 202] width 1035 height 405
click at [185, 327] on li "heb" at bounding box center [235, 327] width 292 height 28
type input "399d2933-5c46-4568-8b0e-f6553350566c"
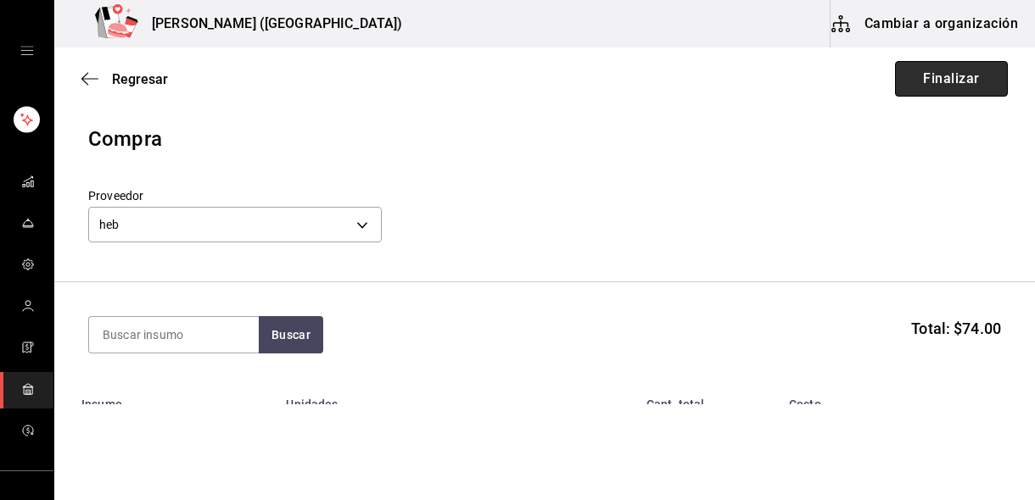
click at [964, 84] on button "Finalizar" at bounding box center [951, 79] width 113 height 36
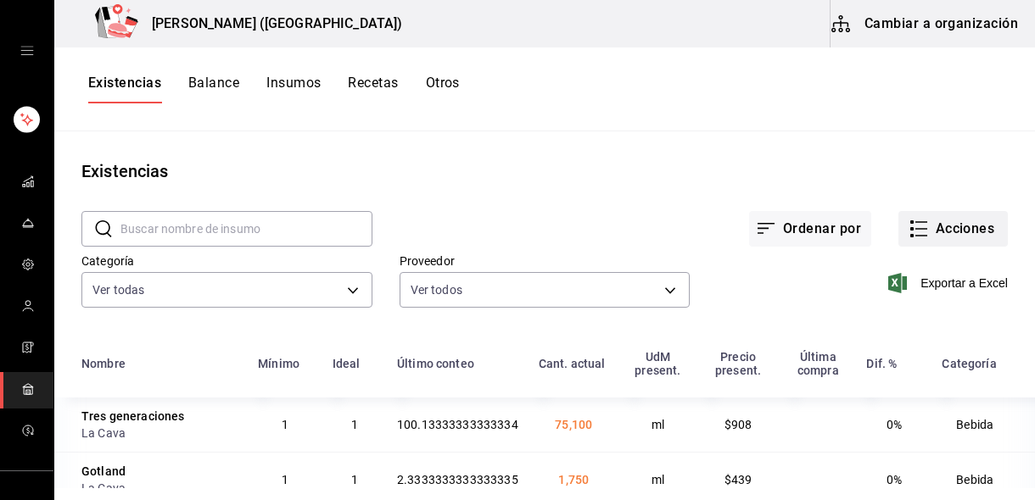
click at [938, 223] on button "Acciones" at bounding box center [952, 229] width 109 height 36
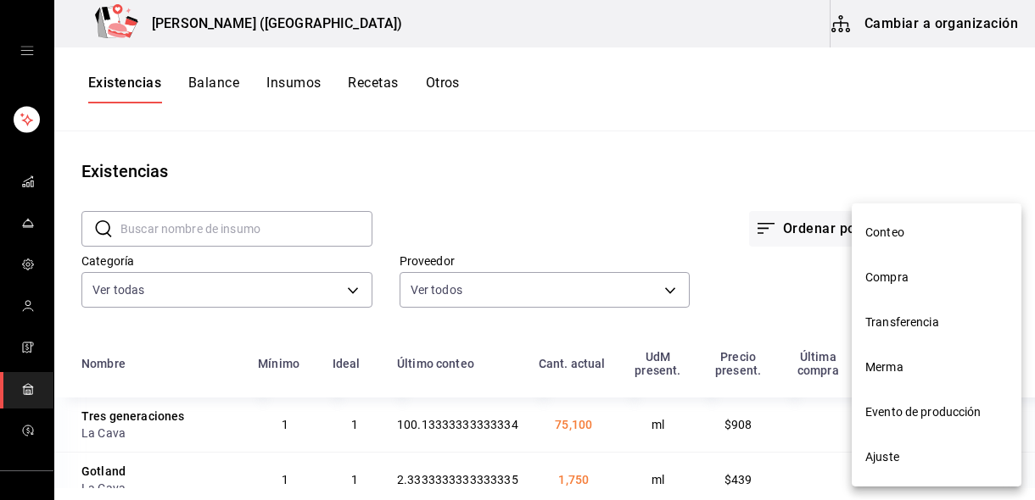
click at [897, 280] on span "Compra" at bounding box center [936, 278] width 142 height 18
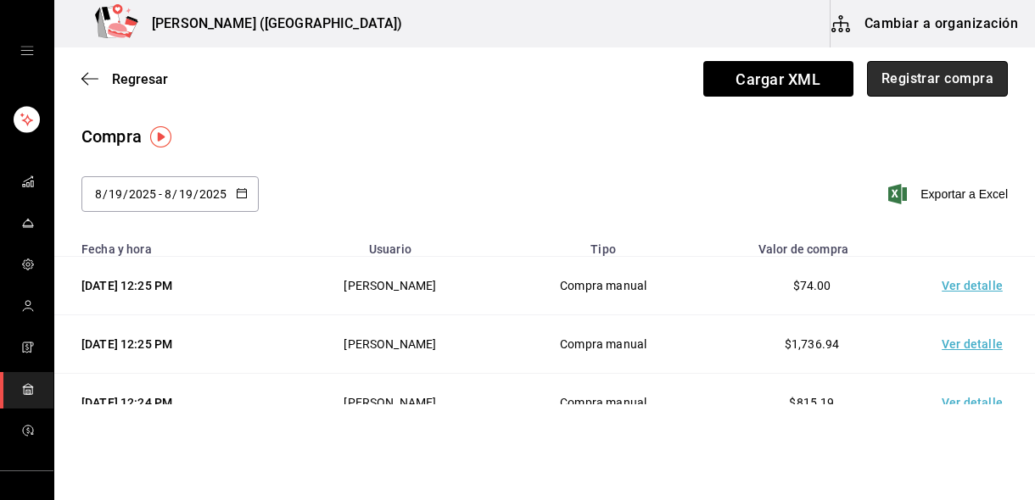
click at [896, 81] on button "Registrar compra" at bounding box center [937, 79] width 141 height 36
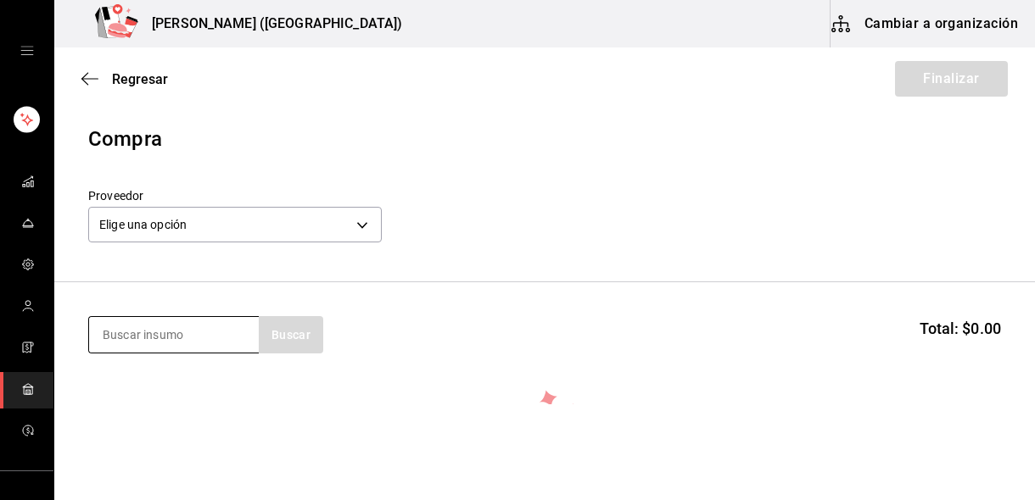
click at [213, 346] on input at bounding box center [174, 335] width 170 height 36
type input "chipotle"
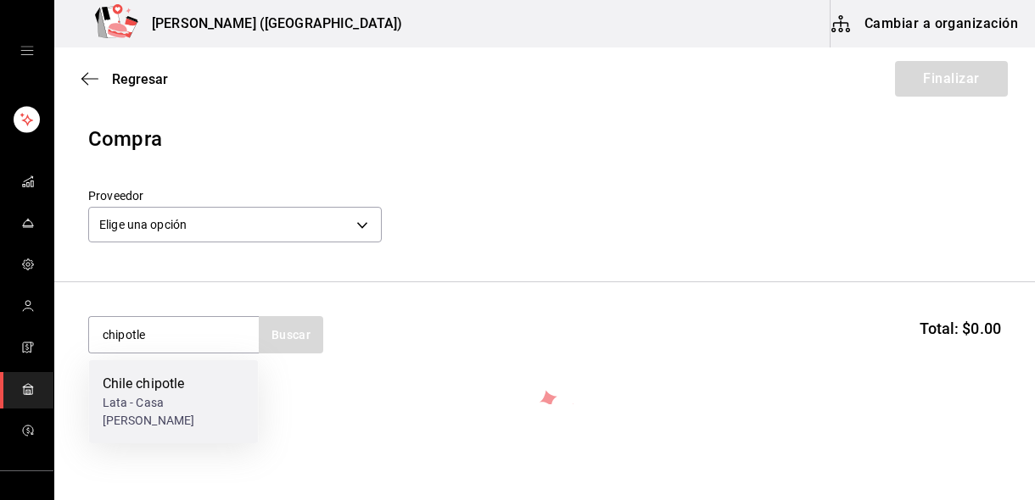
click at [174, 388] on div "Chile chipotle" at bounding box center [174, 384] width 142 height 20
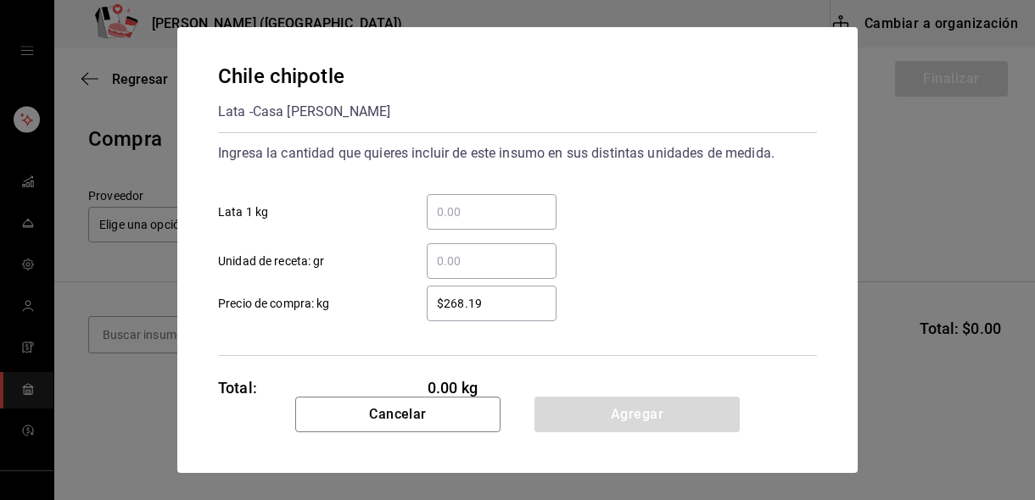
click at [497, 224] on div "​" at bounding box center [492, 212] width 130 height 36
click at [497, 222] on input "​ Lata 1 kg" at bounding box center [492, 212] width 130 height 20
type input "1"
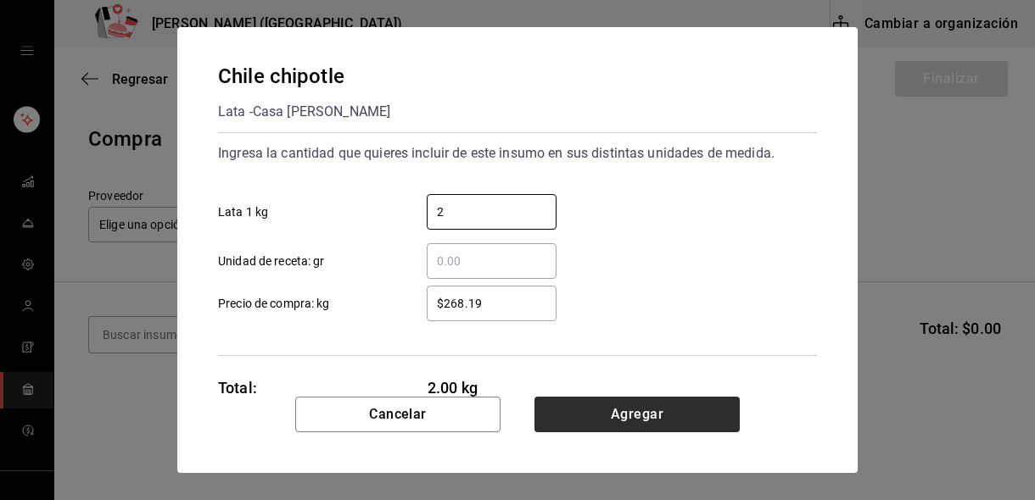
type input "2"
click at [572, 419] on button "Agregar" at bounding box center [636, 415] width 205 height 36
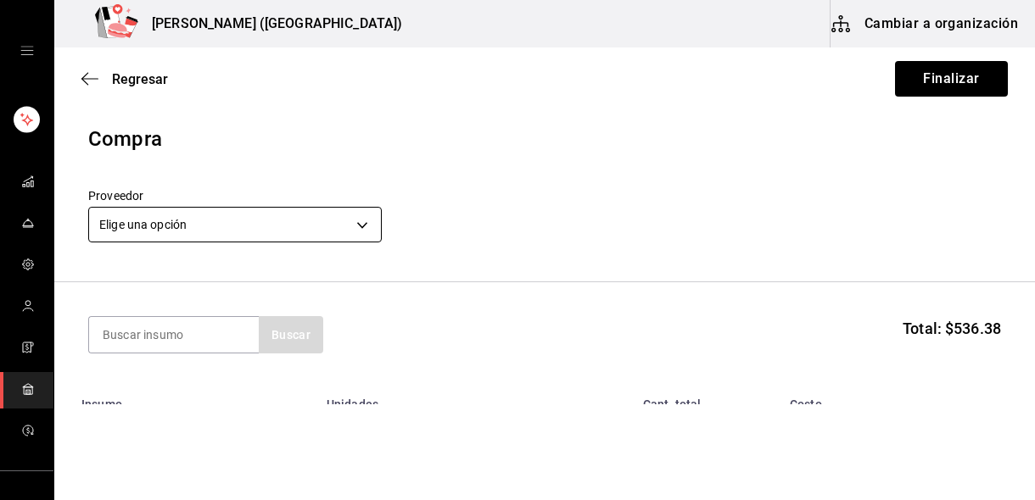
click at [131, 215] on body "Nikkori (Lindavista) Cambiar a organización Regresar Finalizar Compra Proveedor…" at bounding box center [517, 202] width 1035 height 405
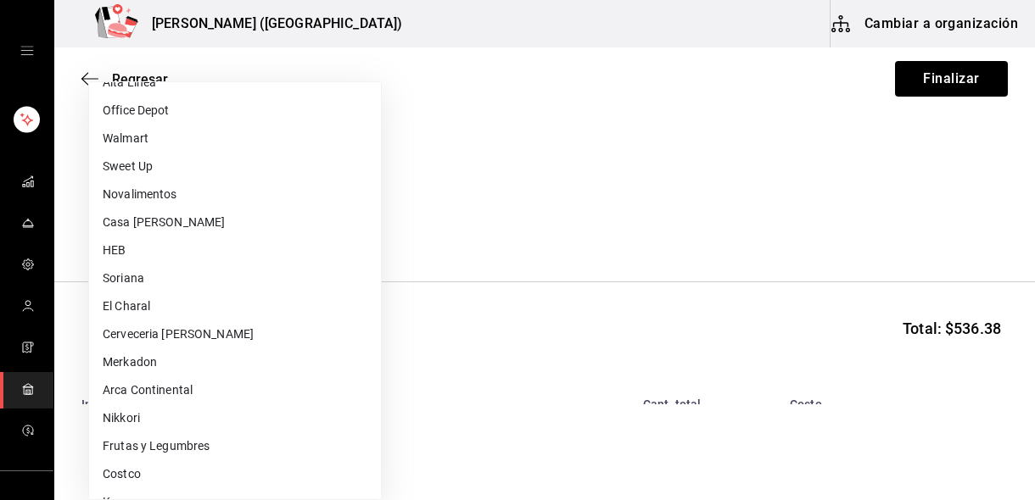
scroll to position [548, 0]
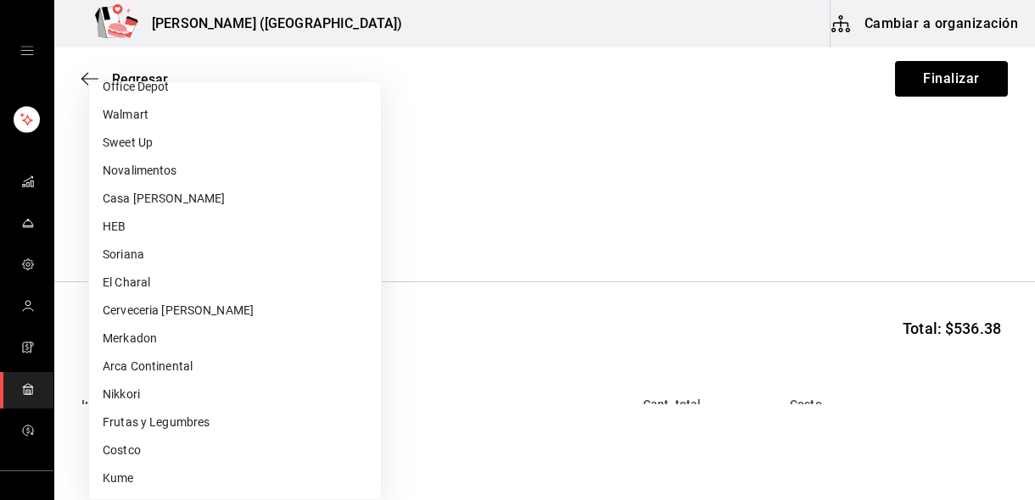
click at [221, 207] on li "Casa Garza" at bounding box center [235, 199] width 292 height 28
type input "5e030f31-12f7-4cf8-8fd9-3aac49126179"
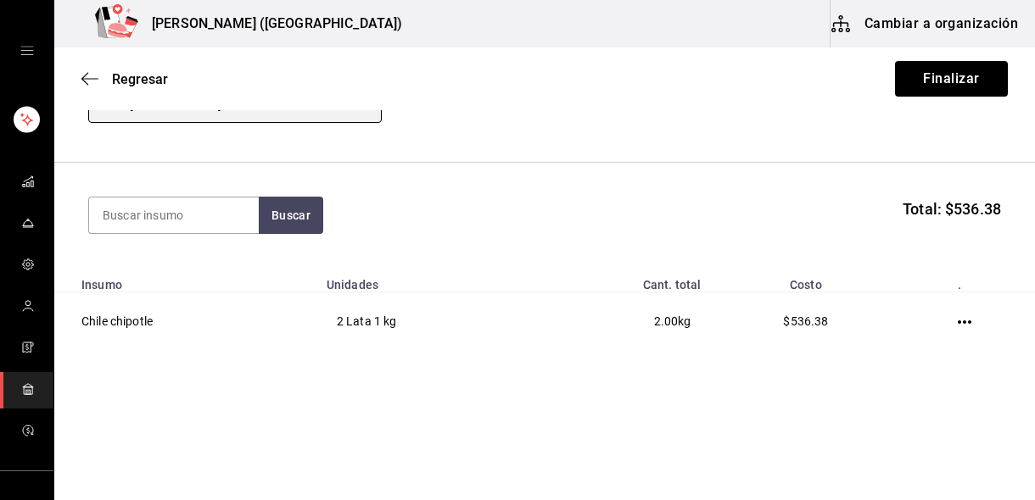
scroll to position [119, 0]
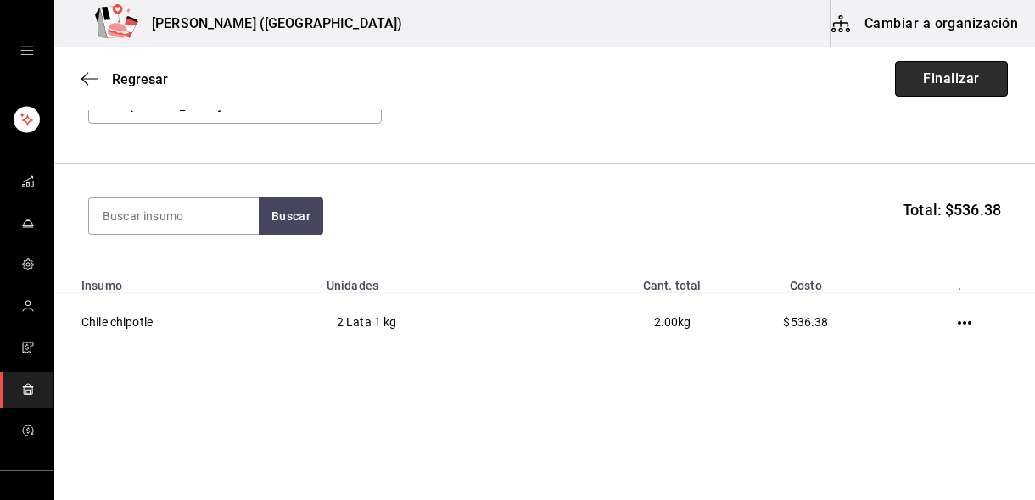
click at [952, 87] on button "Finalizar" at bounding box center [951, 79] width 113 height 36
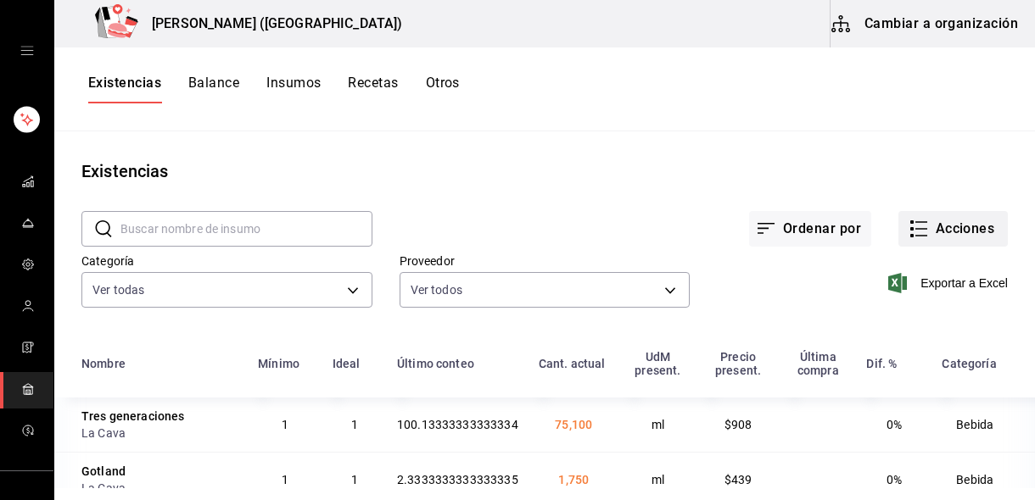
click at [973, 239] on button "Acciones" at bounding box center [952, 229] width 109 height 36
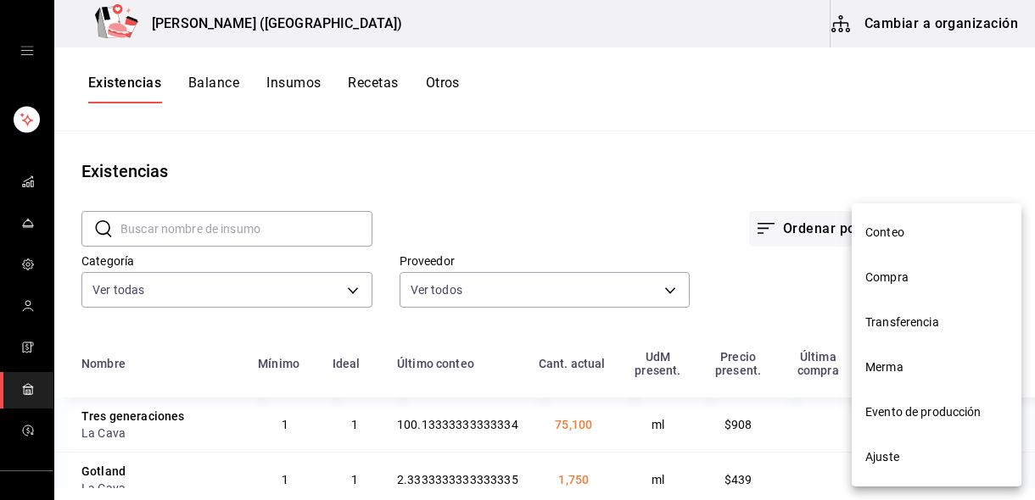
click at [891, 284] on span "Compra" at bounding box center [936, 278] width 142 height 18
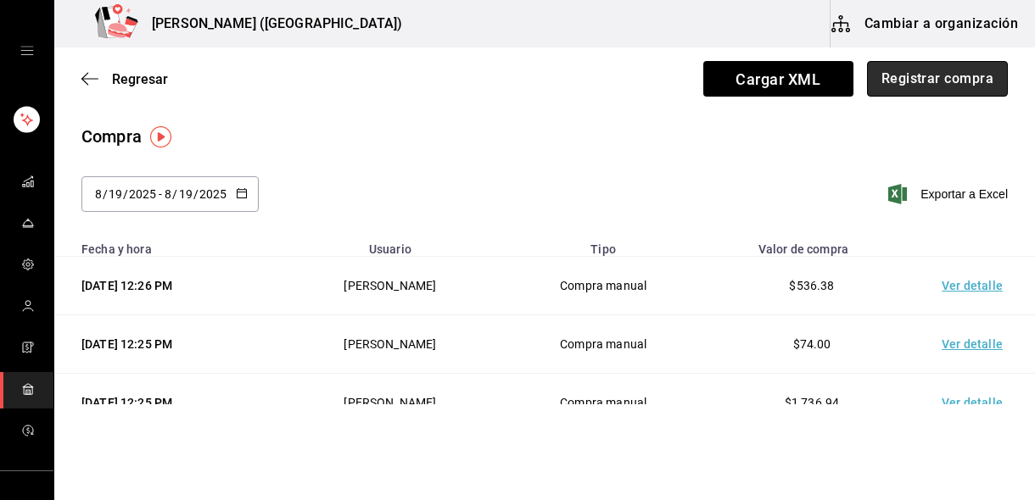
click at [902, 70] on button "Registrar compra" at bounding box center [937, 79] width 141 height 36
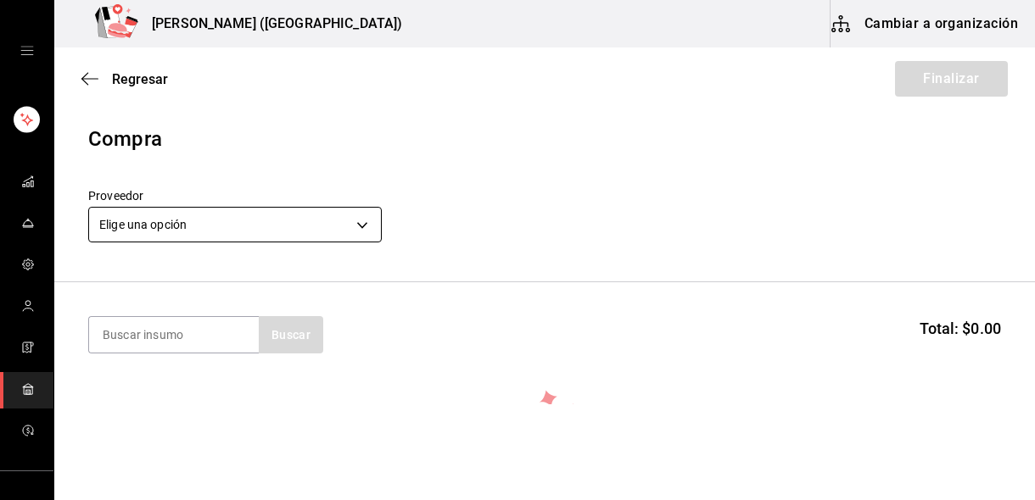
click at [169, 241] on body "Nikkori (Lindavista) Cambiar a organización Regresar Finalizar Compra Proveedor…" at bounding box center [517, 202] width 1035 height 405
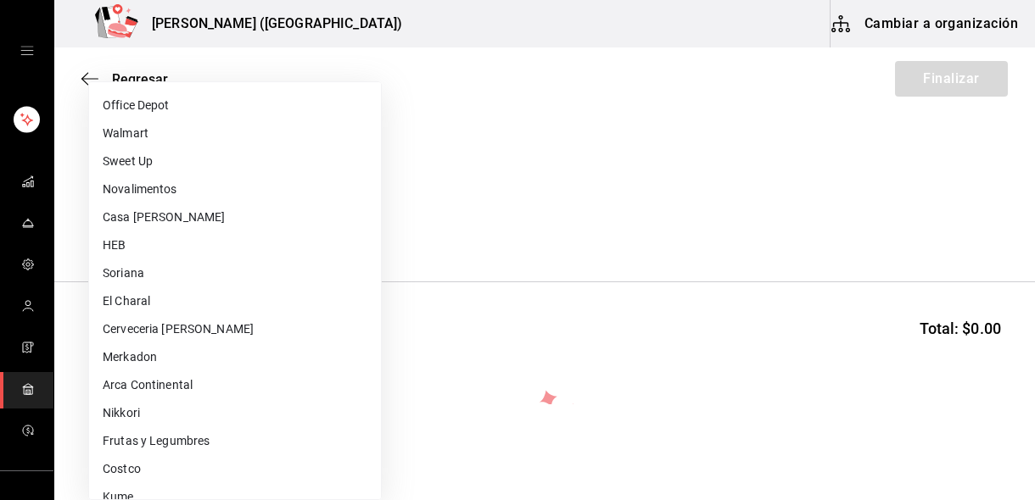
scroll to position [660, 0]
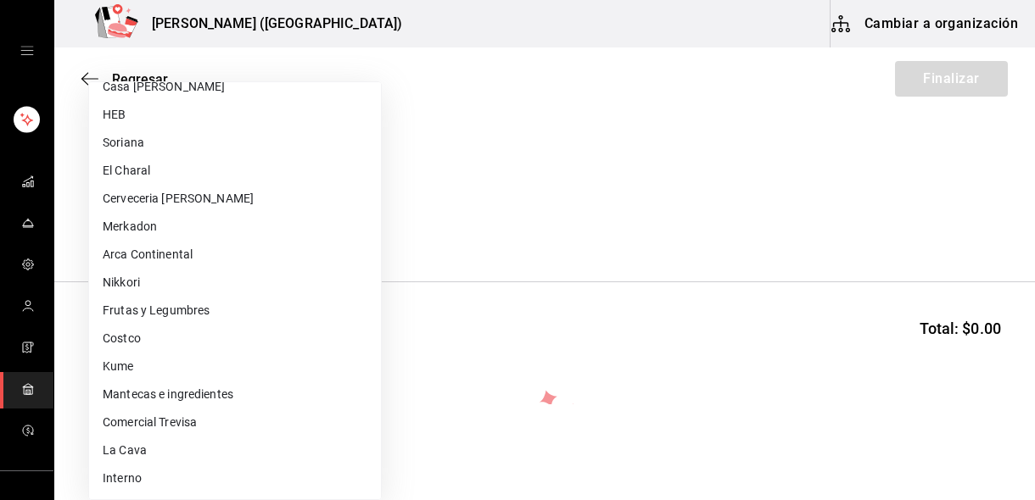
click at [200, 310] on li "Frutas y Legumbres" at bounding box center [235, 311] width 292 height 28
type input "84d68576-4e3a-44e0-bfcf-210a6f36c3a4"
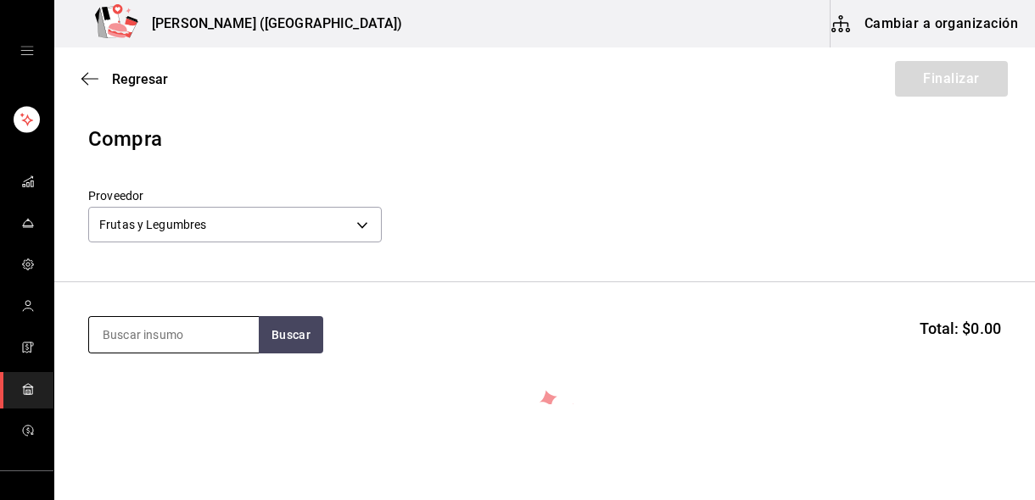
click at [206, 338] on input at bounding box center [174, 335] width 170 height 36
click at [185, 329] on input at bounding box center [174, 335] width 170 height 36
type input "AGUACate"
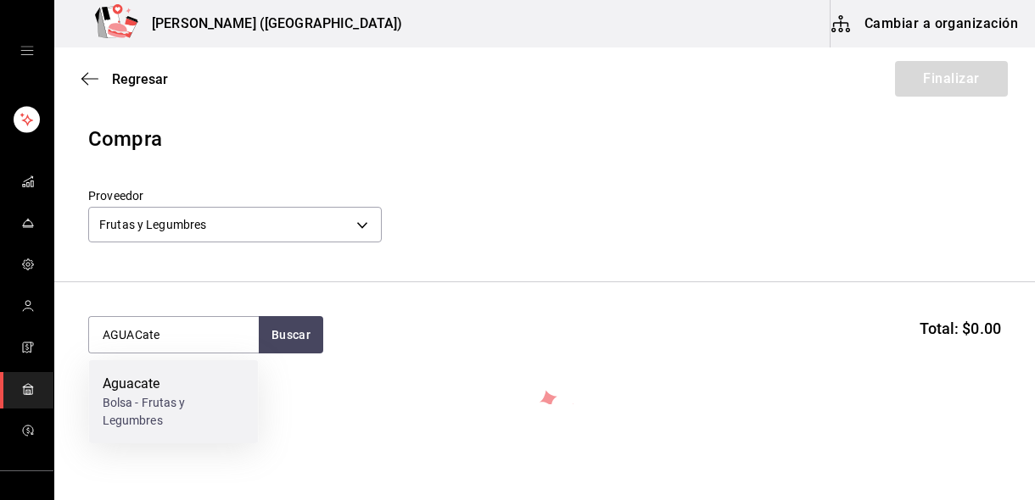
click at [128, 412] on div "Bolsa - Frutas y Legumbres" at bounding box center [174, 412] width 142 height 36
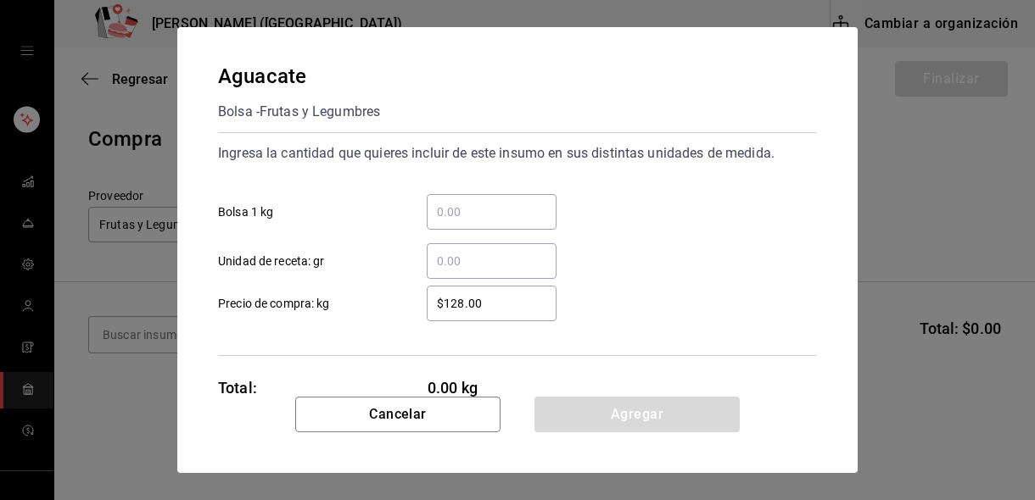
click at [453, 221] on input "​ Bolsa 1 kg" at bounding box center [492, 212] width 130 height 20
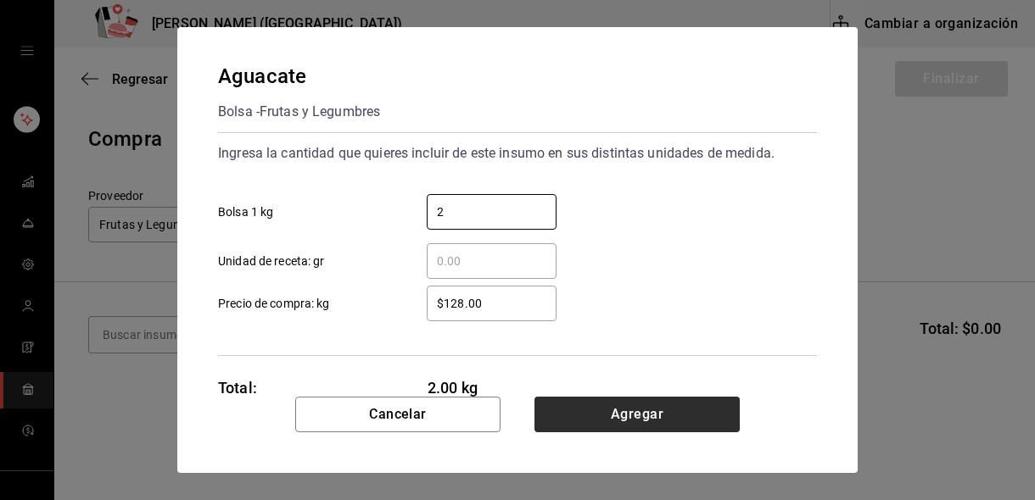
type input "2"
click at [600, 406] on button "Agregar" at bounding box center [636, 415] width 205 height 36
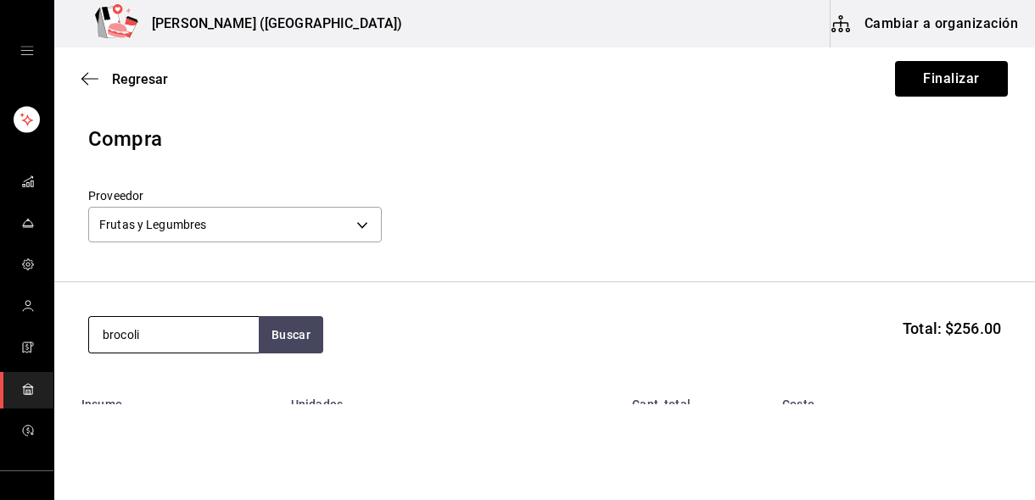
type input "brocoli"
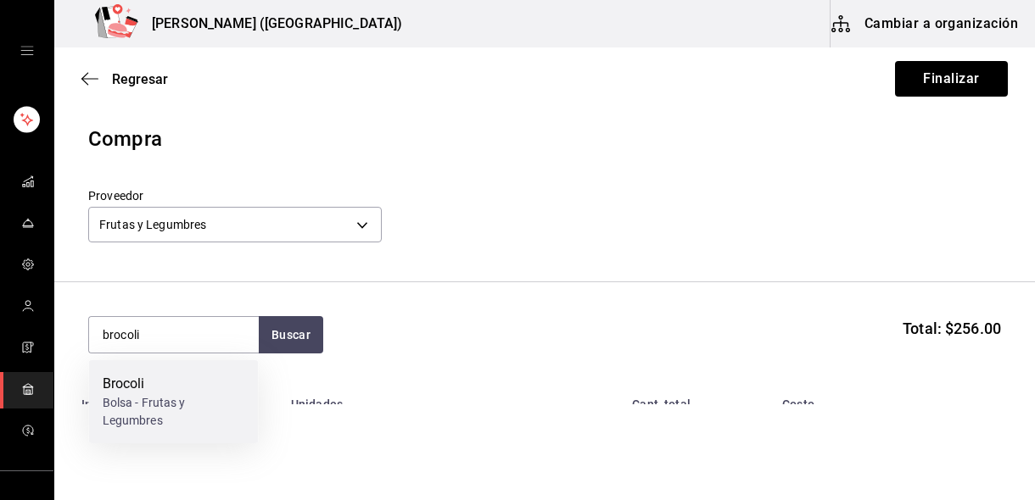
click at [169, 399] on div "Bolsa - Frutas y Legumbres" at bounding box center [174, 412] width 142 height 36
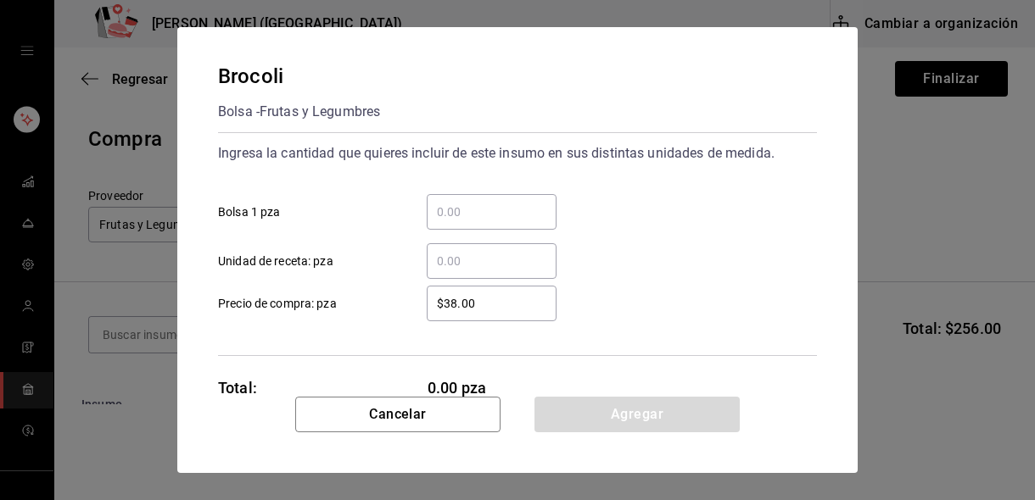
click at [451, 212] on input "​ Bolsa 1 pza" at bounding box center [492, 212] width 130 height 20
click at [451, 212] on input "1" at bounding box center [492, 212] width 130 height 20
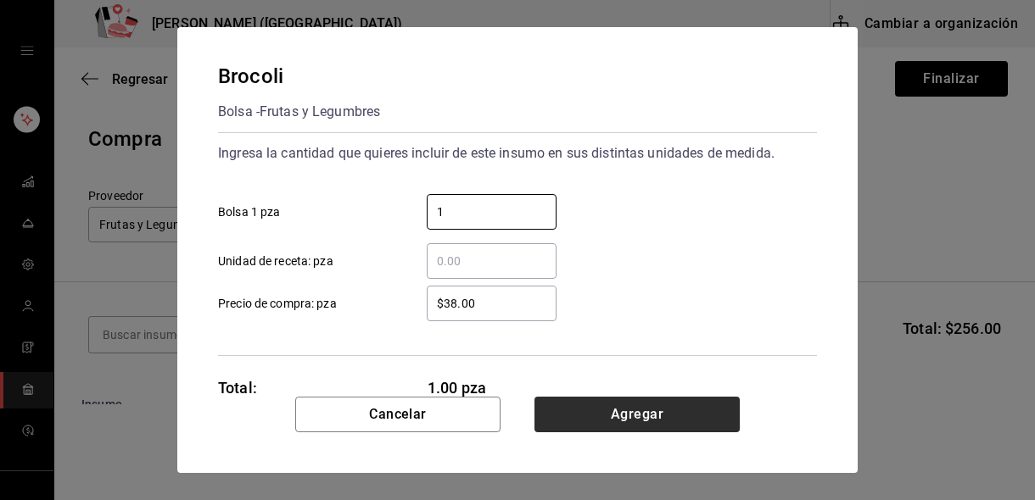
type input "1"
click at [581, 421] on button "Agregar" at bounding box center [636, 415] width 205 height 36
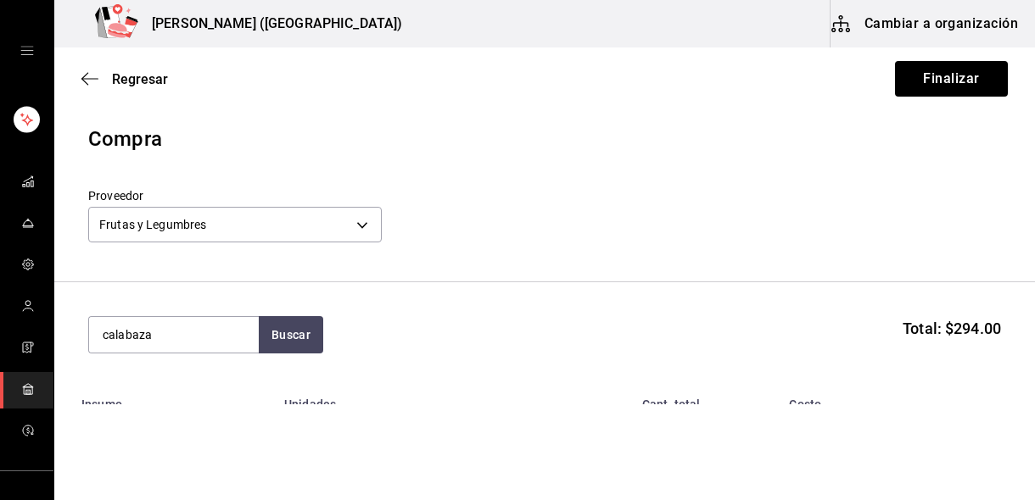
type input "calabaza"
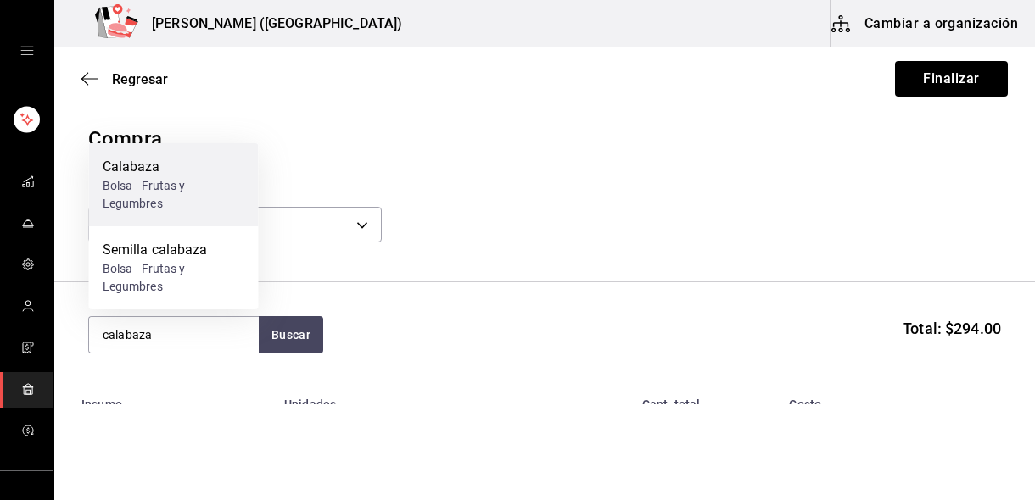
click at [166, 182] on div "Bolsa - Frutas y Legumbres" at bounding box center [174, 195] width 142 height 36
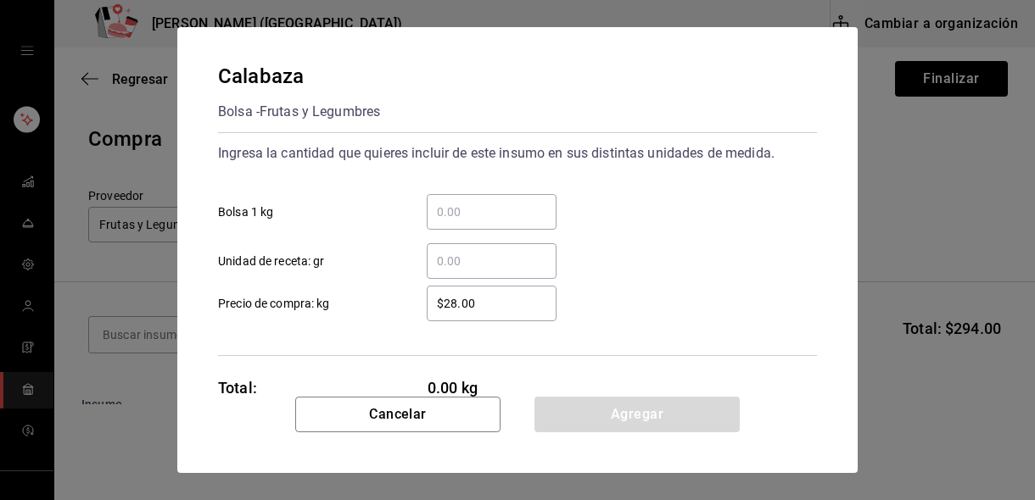
click at [460, 209] on input "​ Bolsa 1 kg" at bounding box center [492, 212] width 130 height 20
click at [451, 260] on input "​ Unidad de receta: gr" at bounding box center [492, 261] width 130 height 20
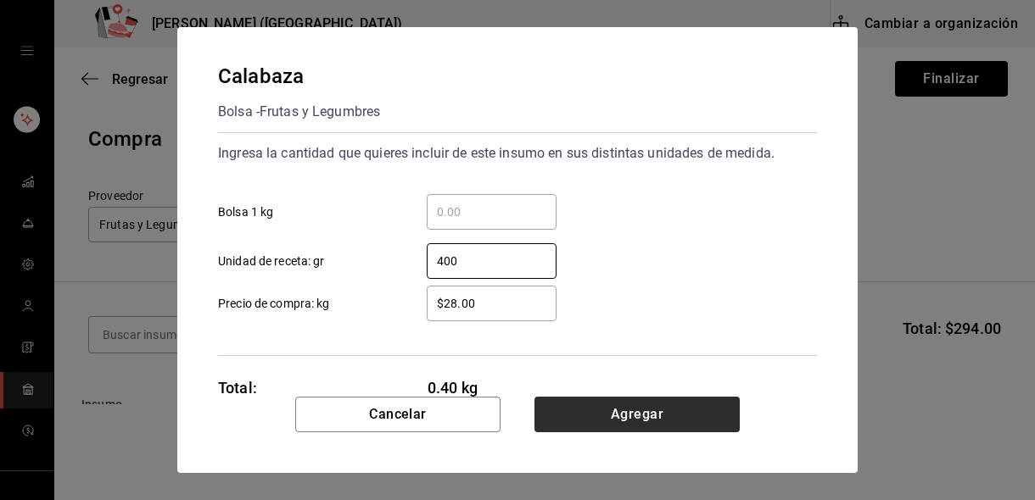
type input "400"
click at [573, 413] on button "Agregar" at bounding box center [636, 415] width 205 height 36
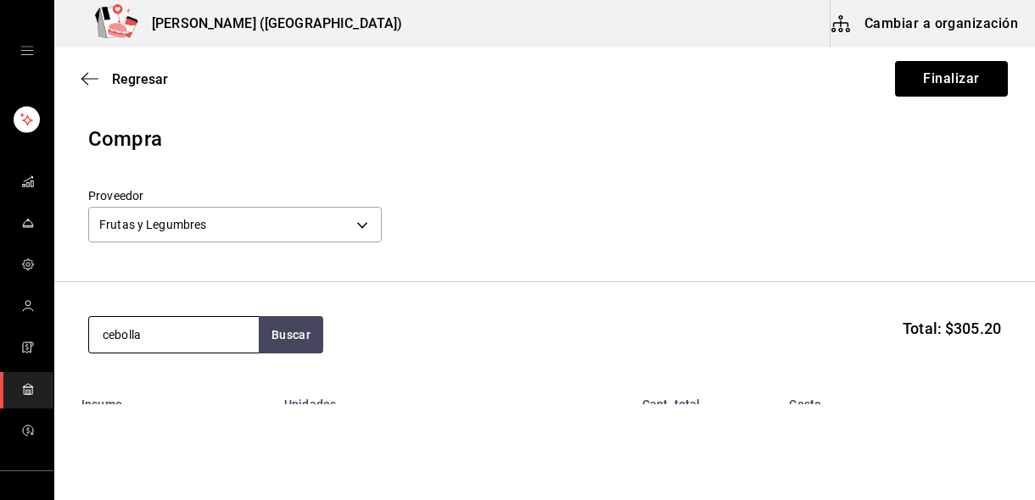
type input "cebolla"
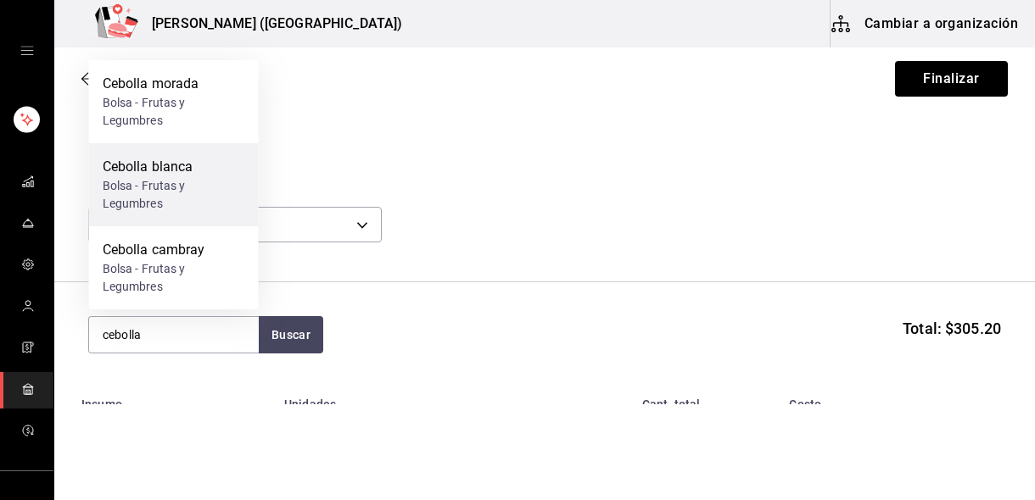
click at [188, 201] on div "Bolsa - Frutas y Legumbres" at bounding box center [174, 195] width 142 height 36
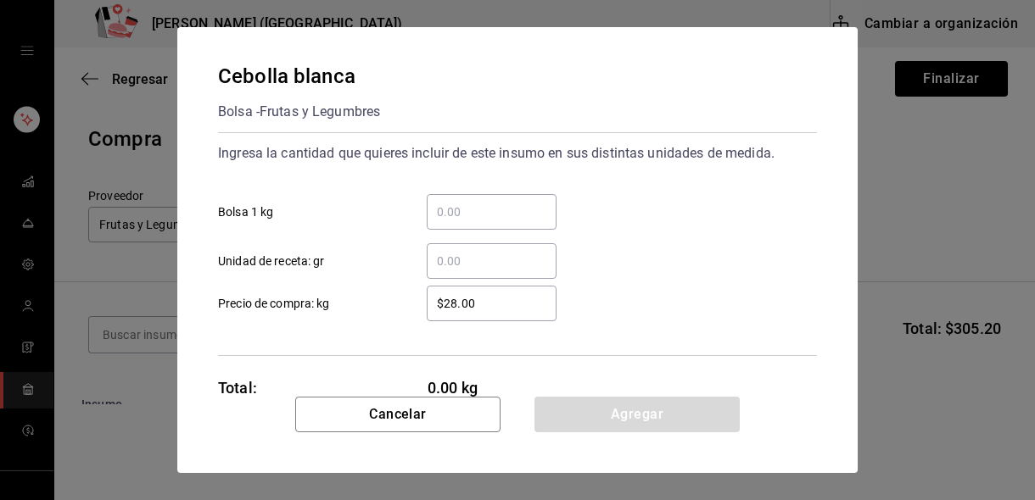
click at [463, 252] on input "​ Unidad de receta: gr" at bounding box center [492, 261] width 130 height 20
type input "1"
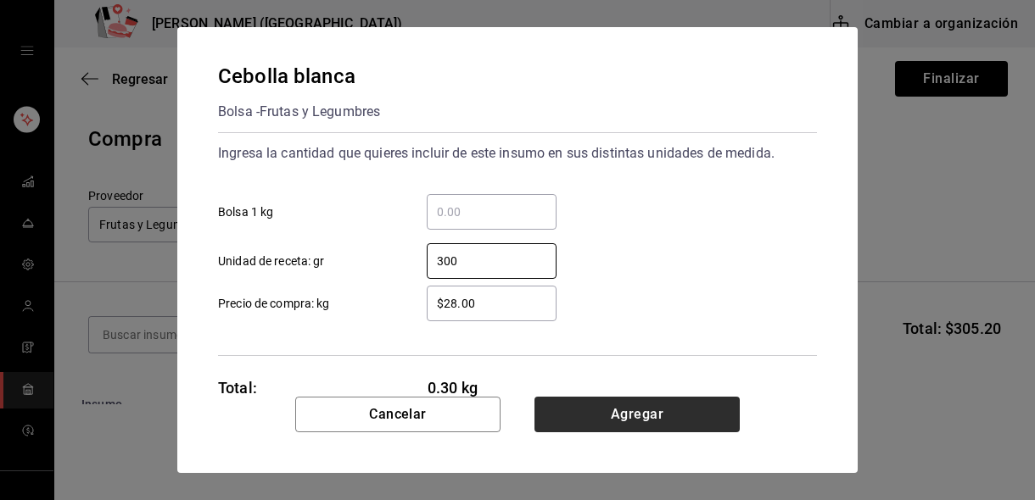
type input "300"
click at [611, 407] on button "Agregar" at bounding box center [636, 415] width 205 height 36
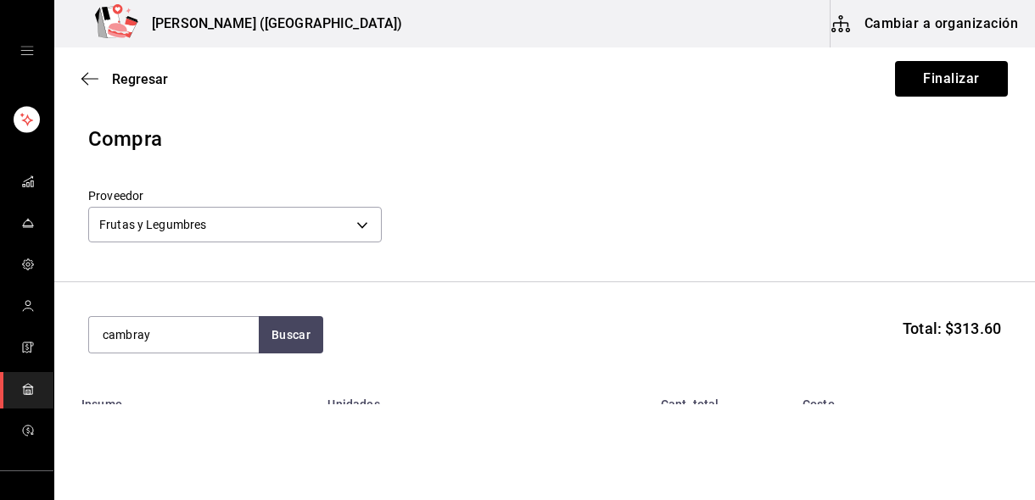
type input "cambray"
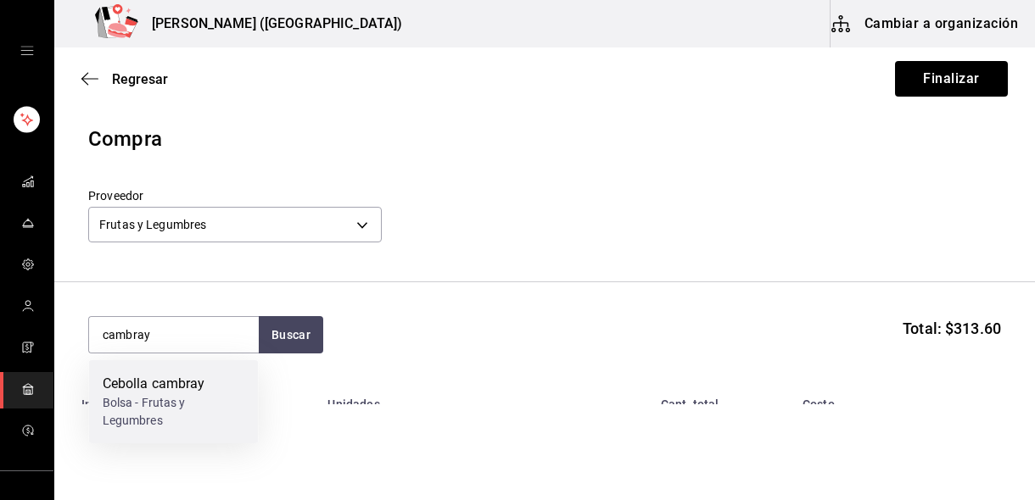
click at [204, 392] on div "Cebolla cambray" at bounding box center [174, 384] width 142 height 20
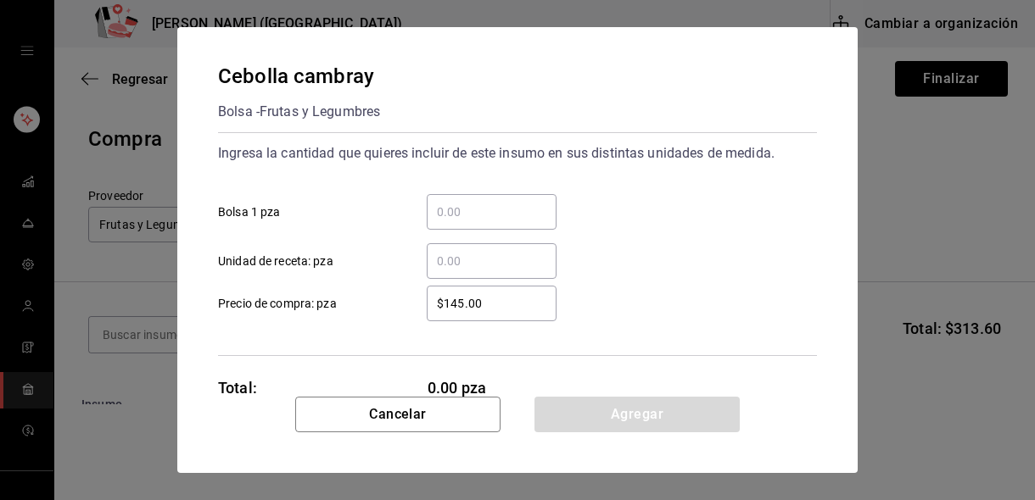
click at [463, 264] on input "​ Unidad de receta: pza" at bounding box center [492, 261] width 130 height 20
click at [459, 215] on input "​ Bolsa 1 pza" at bounding box center [492, 212] width 130 height 20
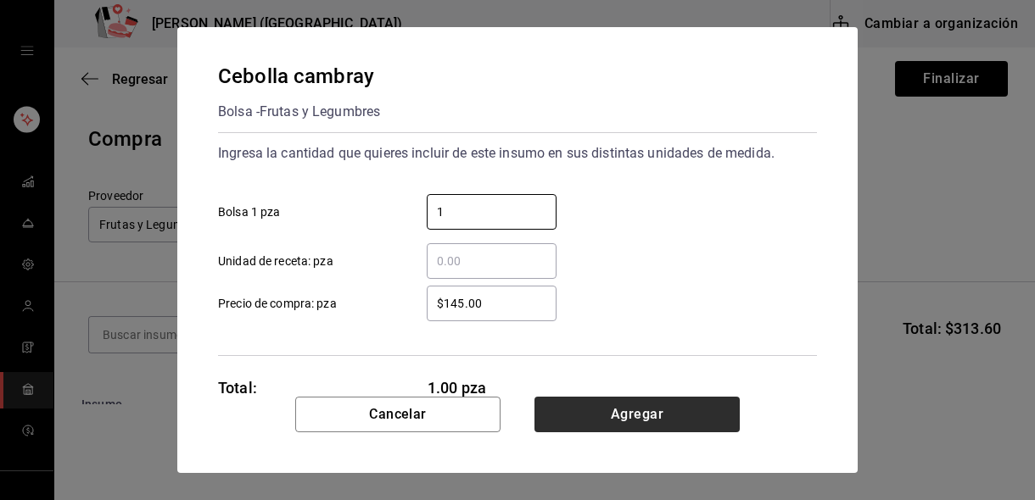
type input "1"
click at [600, 423] on button "Agregar" at bounding box center [636, 415] width 205 height 36
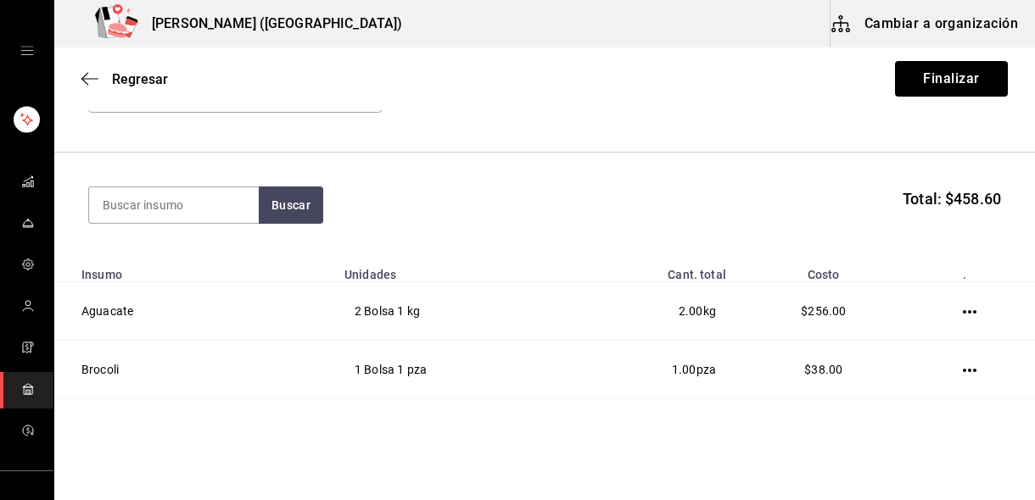
scroll to position [129, 0]
click at [132, 205] on input at bounding box center [174, 206] width 170 height 36
type input "sangria"
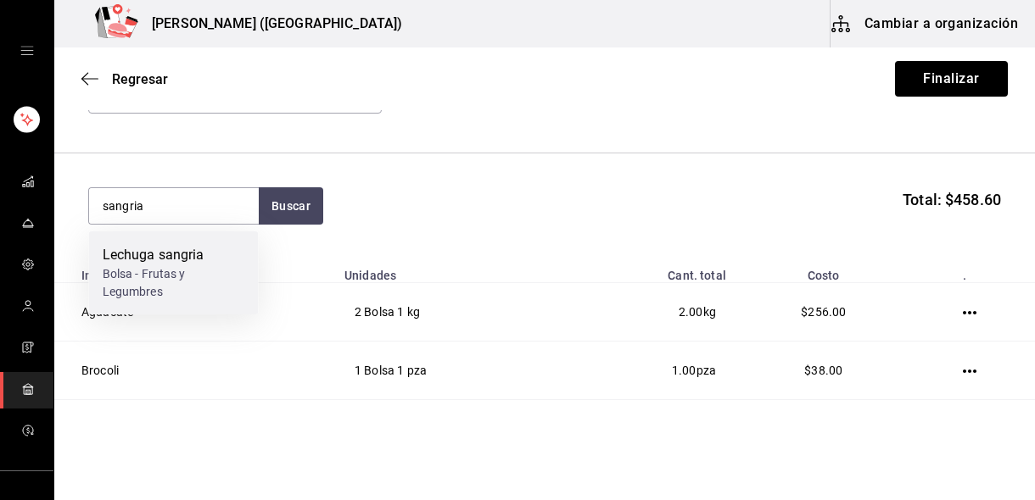
click at [135, 265] on div "Bolsa - Frutas y Legumbres" at bounding box center [174, 283] width 142 height 36
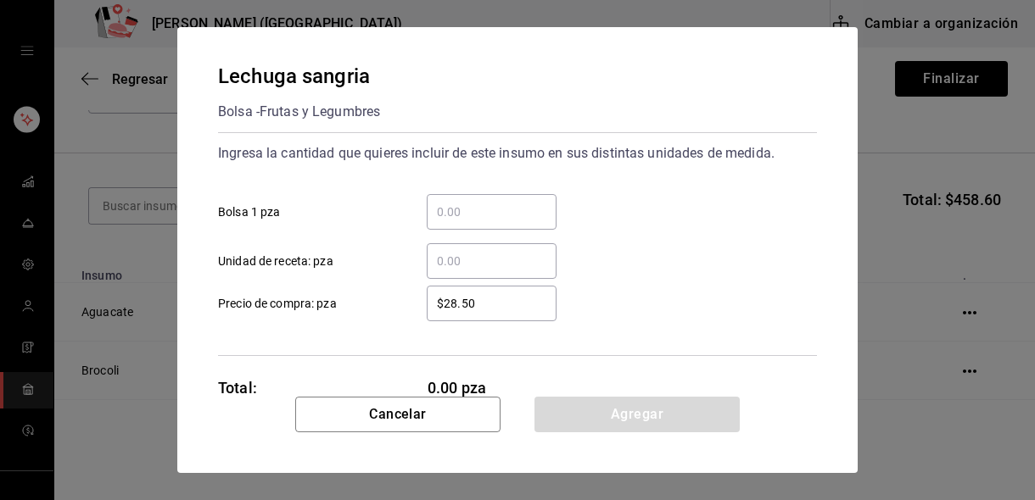
click at [490, 265] on input "​ Unidad de receta: pza" at bounding box center [492, 261] width 130 height 20
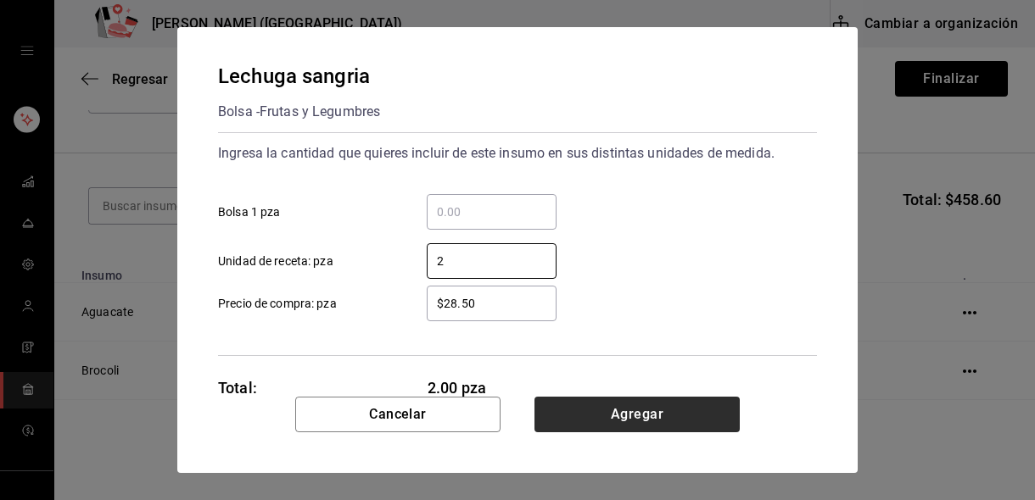
type input "2"
click at [568, 412] on button "Agregar" at bounding box center [636, 415] width 205 height 36
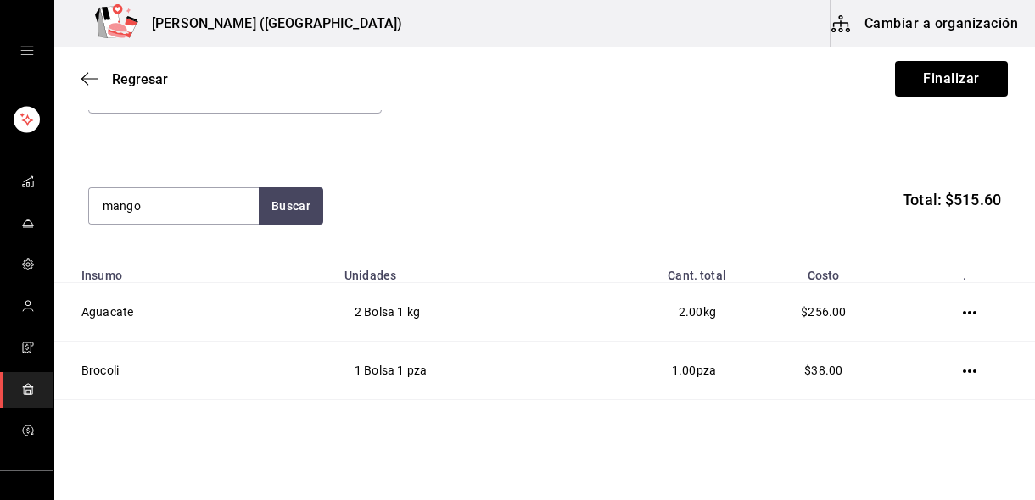
type input "mango"
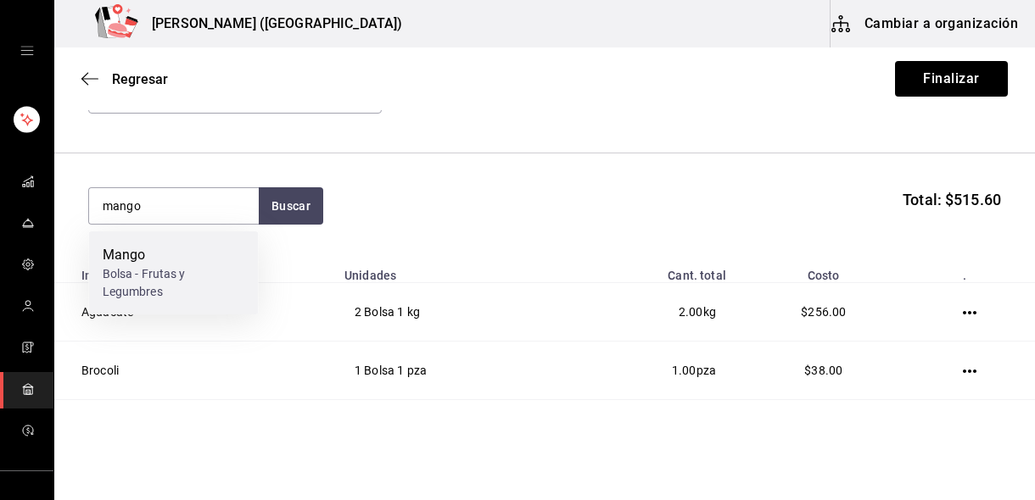
click at [172, 290] on div "Bolsa - Frutas y Legumbres" at bounding box center [174, 283] width 142 height 36
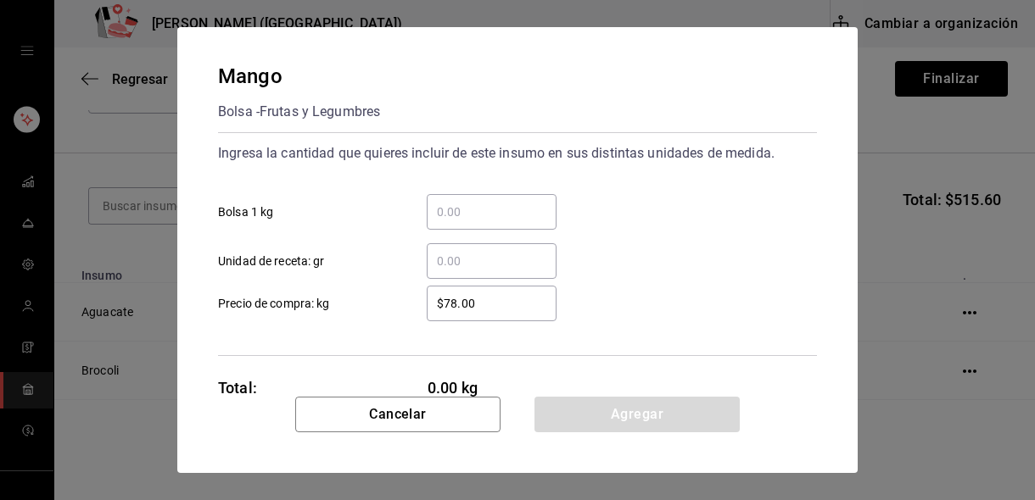
click at [456, 209] on input "​ Bolsa 1 kg" at bounding box center [492, 212] width 130 height 20
click at [456, 271] on input "​ Unidad de receta: gr" at bounding box center [492, 261] width 130 height 20
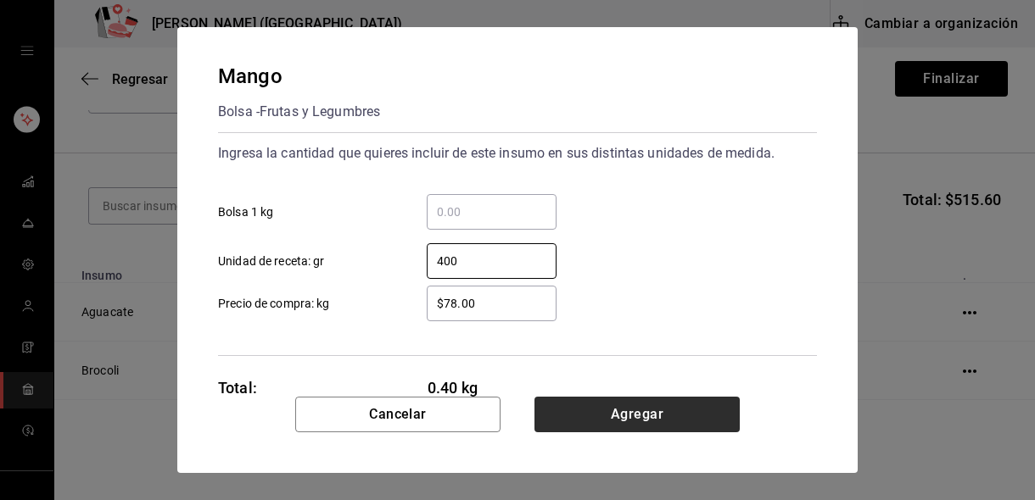
type input "400"
click at [601, 418] on button "Agregar" at bounding box center [636, 415] width 205 height 36
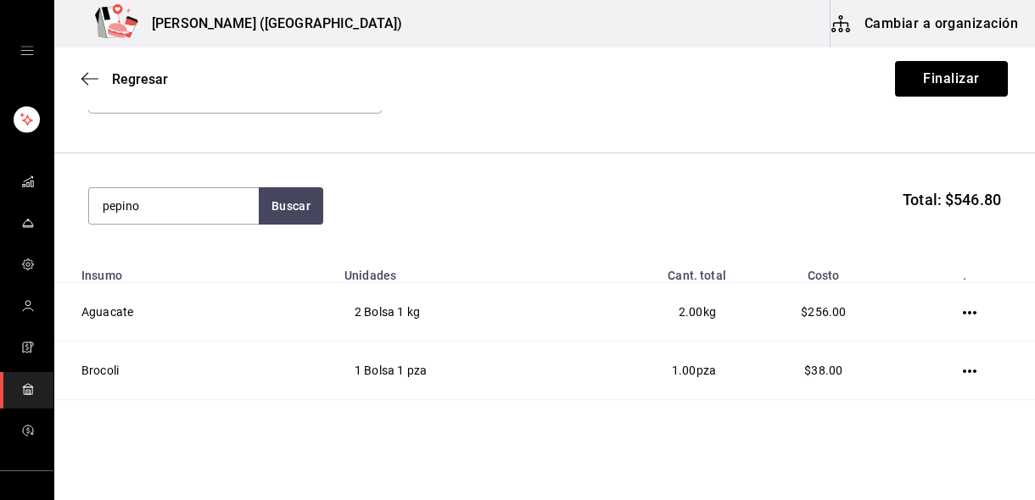
type input "pepino"
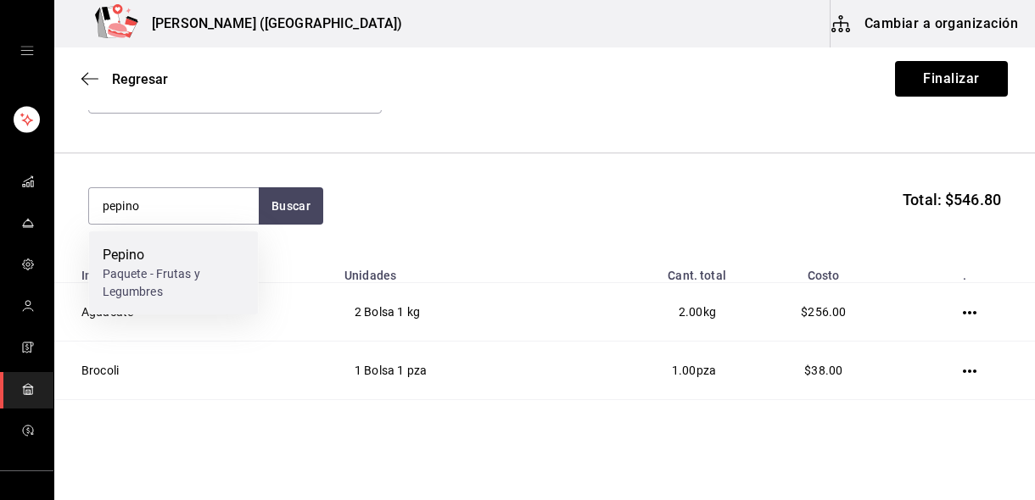
click at [134, 288] on div "Paquete - Frutas y Legumbres" at bounding box center [174, 283] width 142 height 36
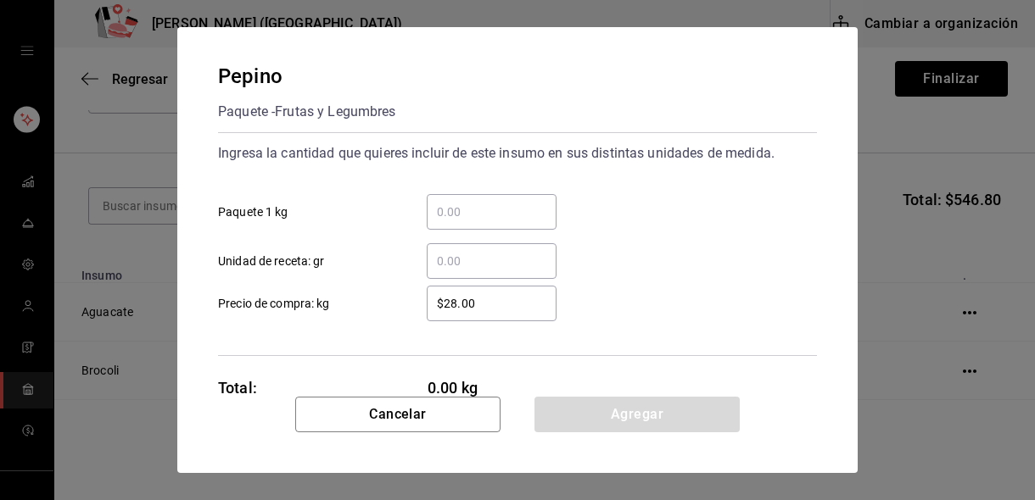
click at [478, 216] on input "​ Paquete 1 kg" at bounding box center [492, 212] width 130 height 20
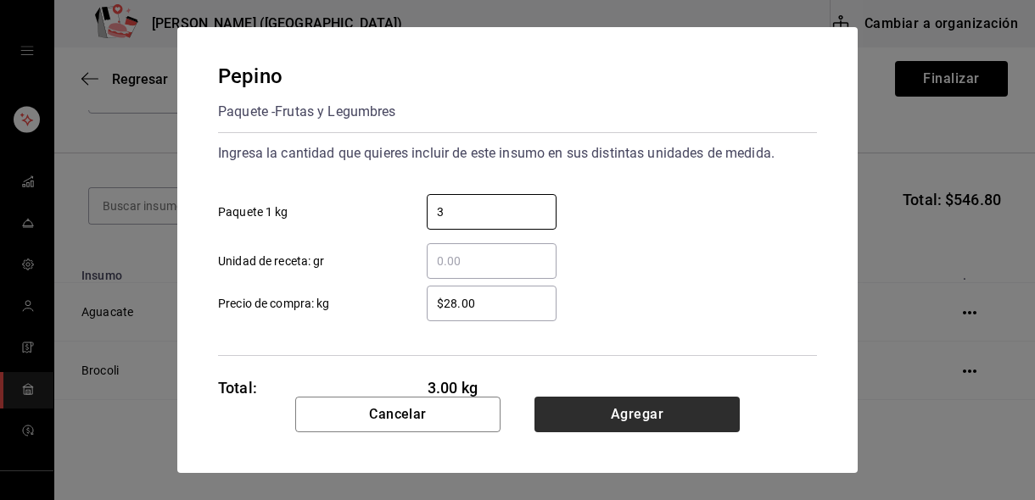
type input "3"
click at [591, 414] on button "Agregar" at bounding box center [636, 415] width 205 height 36
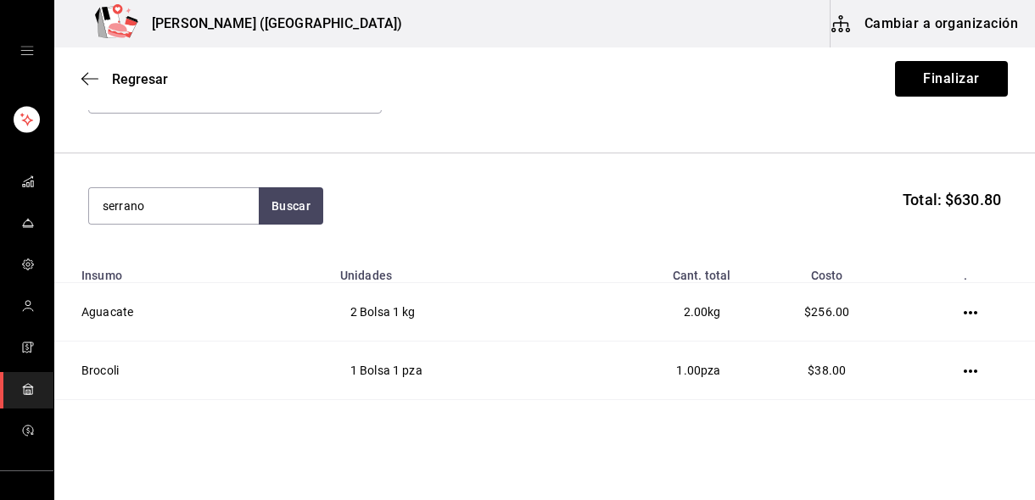
type input "serrano"
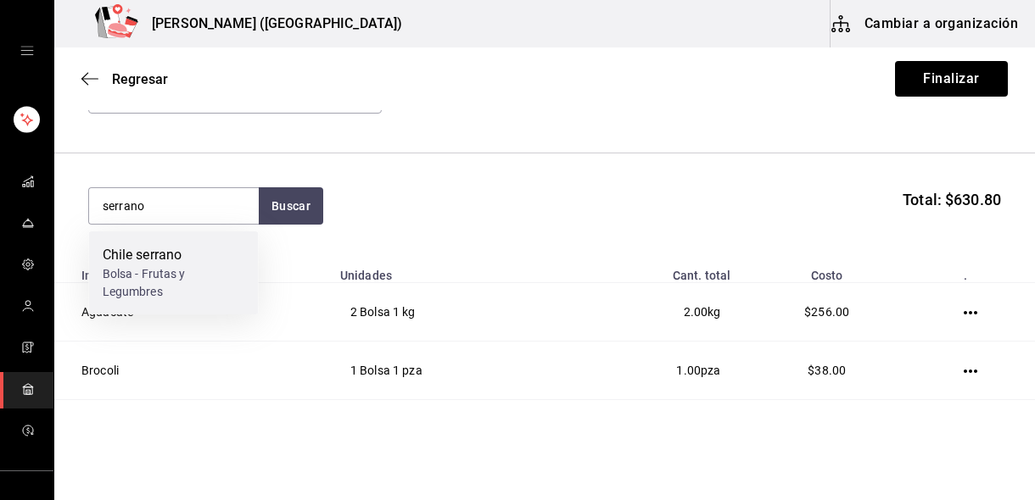
click at [197, 293] on div "Bolsa - Frutas y Legumbres" at bounding box center [174, 283] width 142 height 36
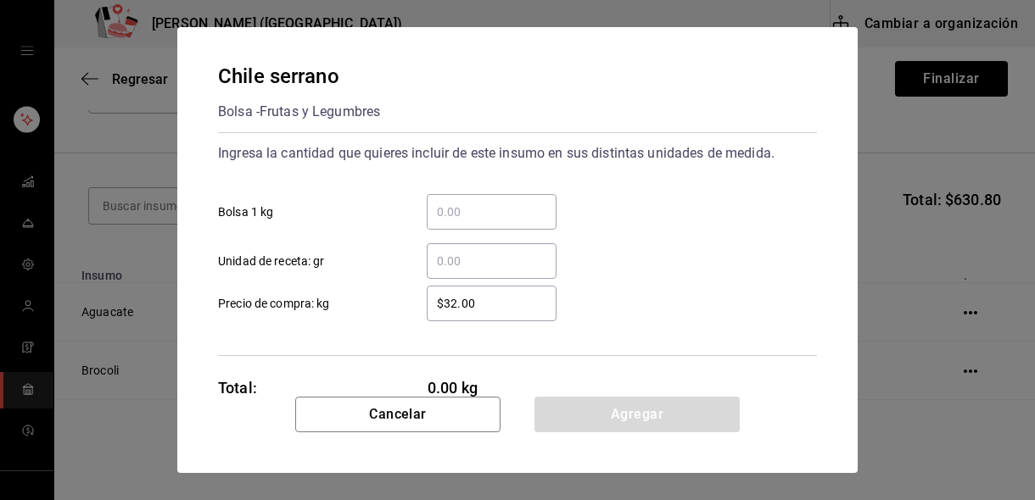
click at [458, 227] on div "​" at bounding box center [492, 212] width 130 height 36
click at [458, 222] on input "​ Bolsa 1 kg" at bounding box center [492, 212] width 130 height 20
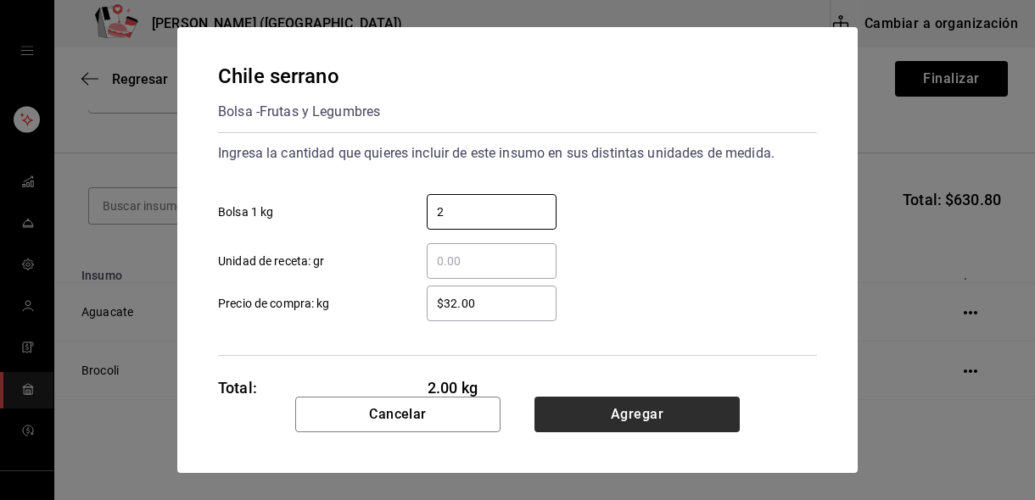
type input "2"
click at [627, 417] on button "Agregar" at bounding box center [636, 415] width 205 height 36
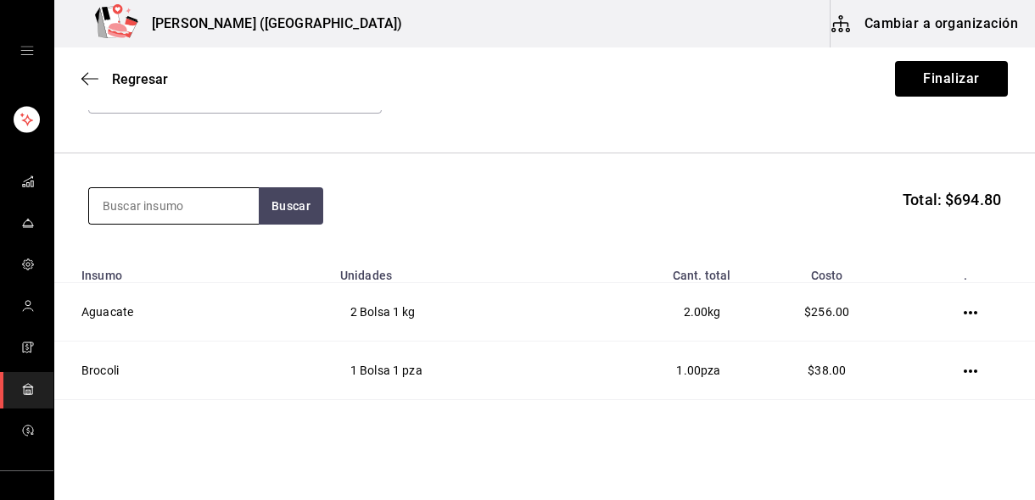
click at [185, 209] on input at bounding box center [174, 206] width 170 height 36
type input "x"
type input "a"
type input "zanahoria"
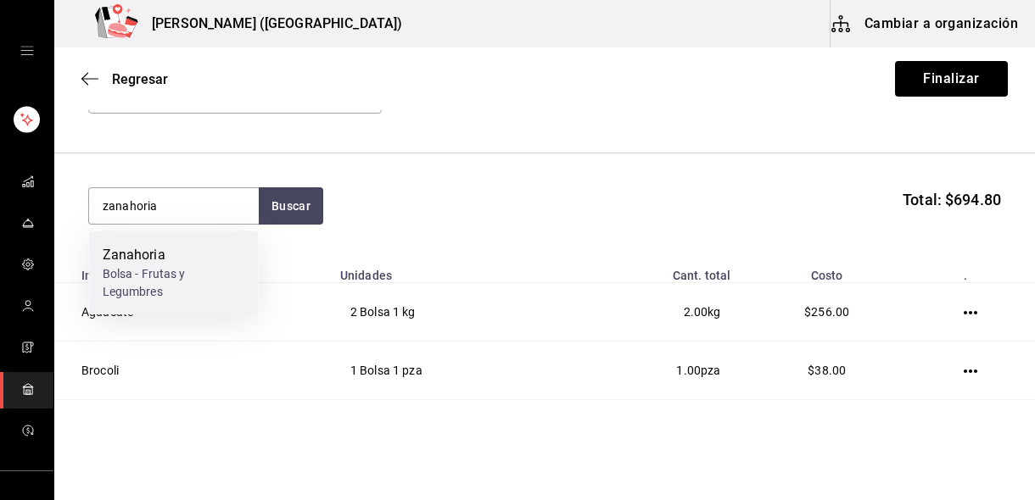
click at [184, 242] on div "Zanahoria Bolsa - Frutas y Legumbres" at bounding box center [174, 273] width 170 height 83
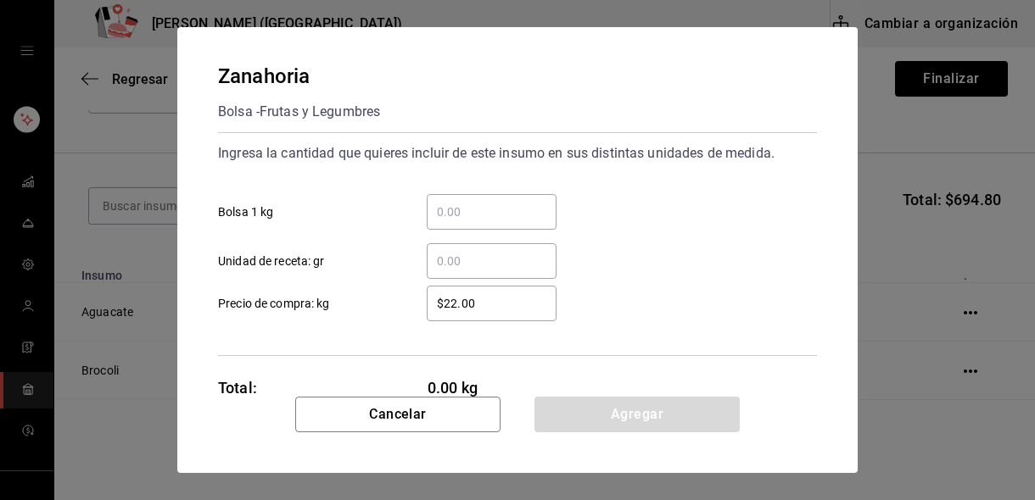
click at [434, 219] on input "​ Bolsa 1 kg" at bounding box center [492, 212] width 130 height 20
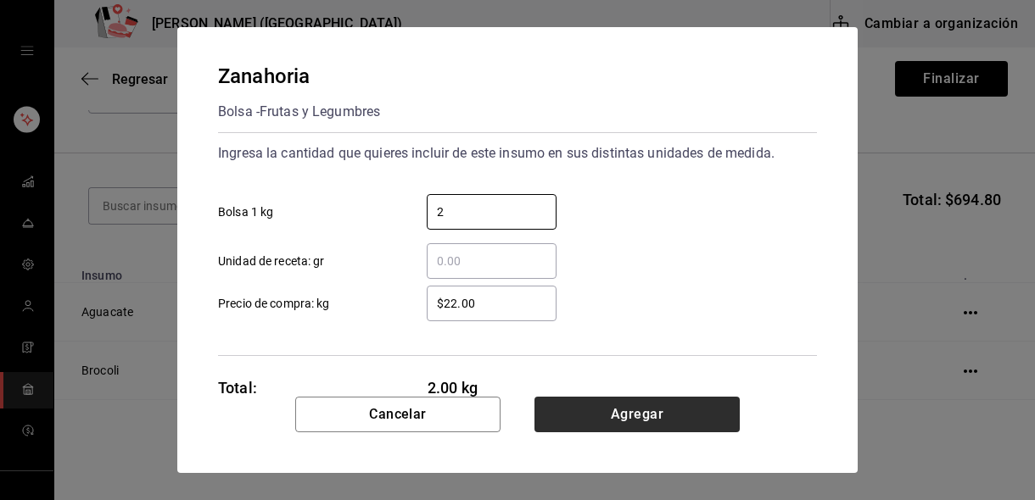
type input "2"
click at [630, 412] on button "Agregar" at bounding box center [636, 415] width 205 height 36
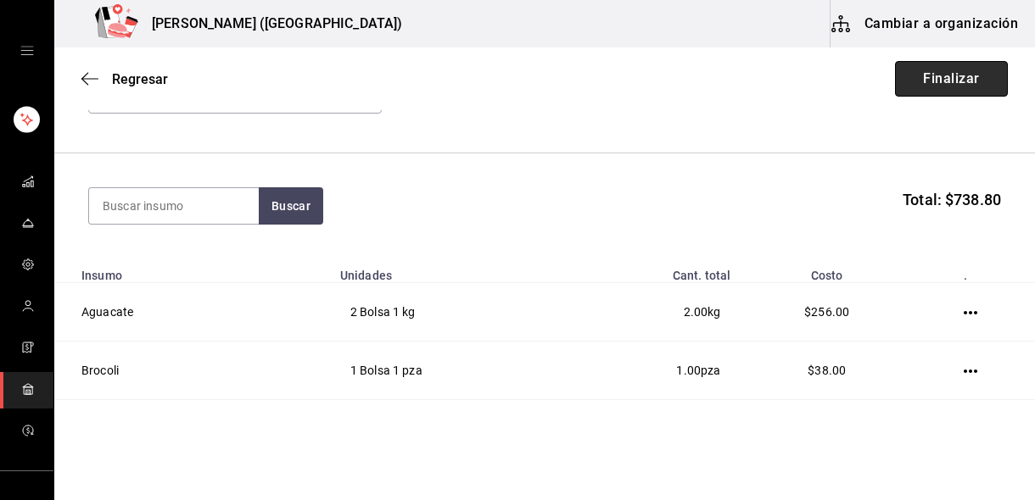
click at [962, 88] on button "Finalizar" at bounding box center [951, 79] width 113 height 36
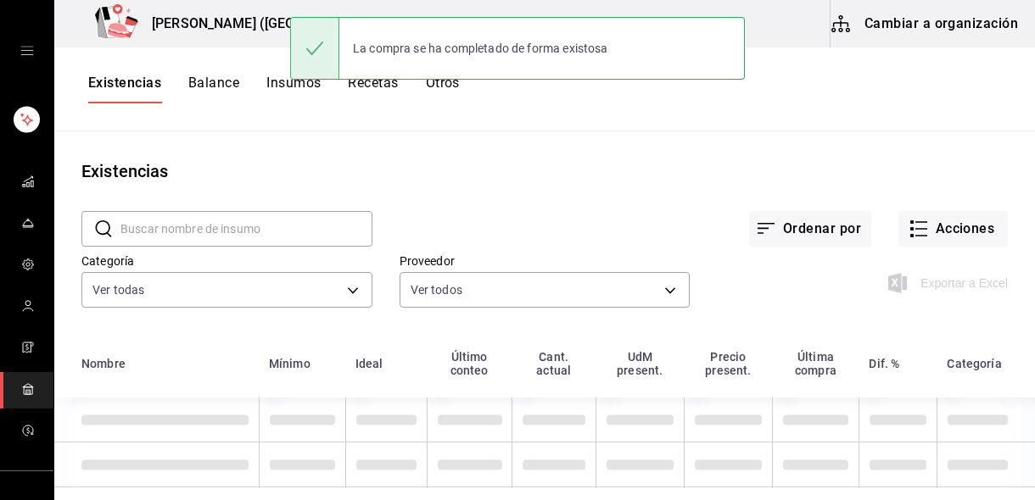
click at [222, 91] on button "Balance" at bounding box center [213, 89] width 51 height 29
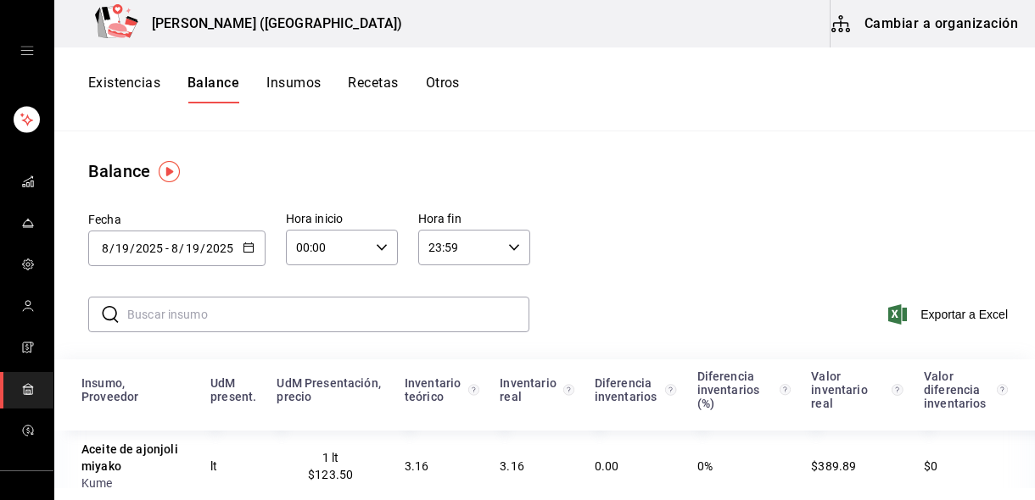
click at [123, 85] on button "Existencias" at bounding box center [124, 89] width 72 height 29
